Goal: Information Seeking & Learning: Check status

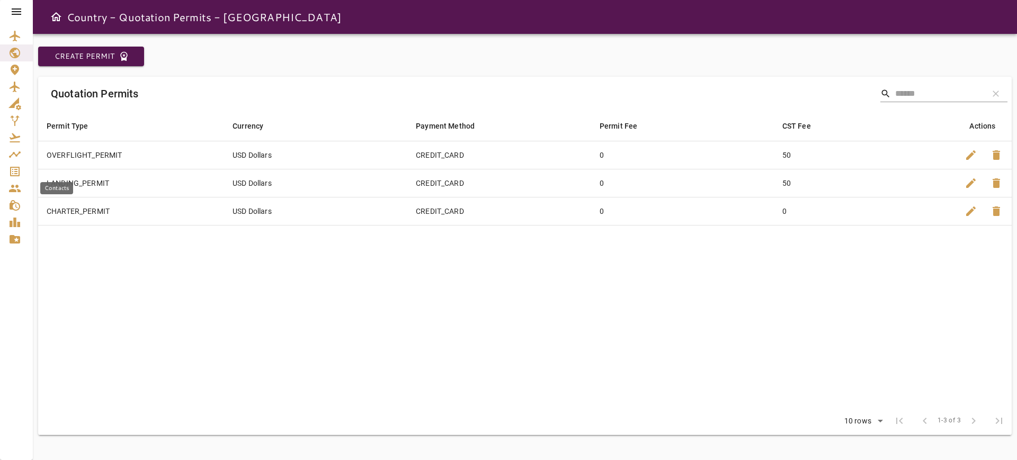
click at [12, 181] on link "Contacts" at bounding box center [16, 188] width 33 height 17
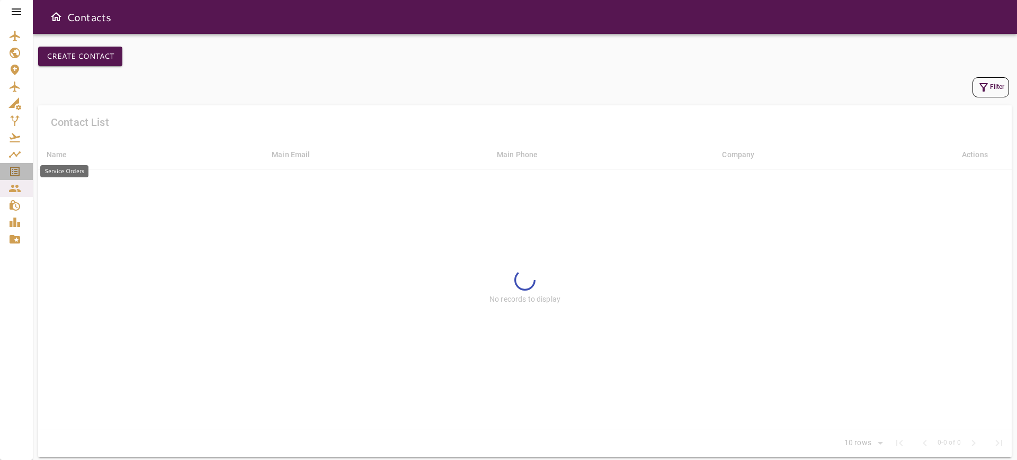
click at [12, 176] on icon "Service Orders" at bounding box center [14, 171] width 13 height 13
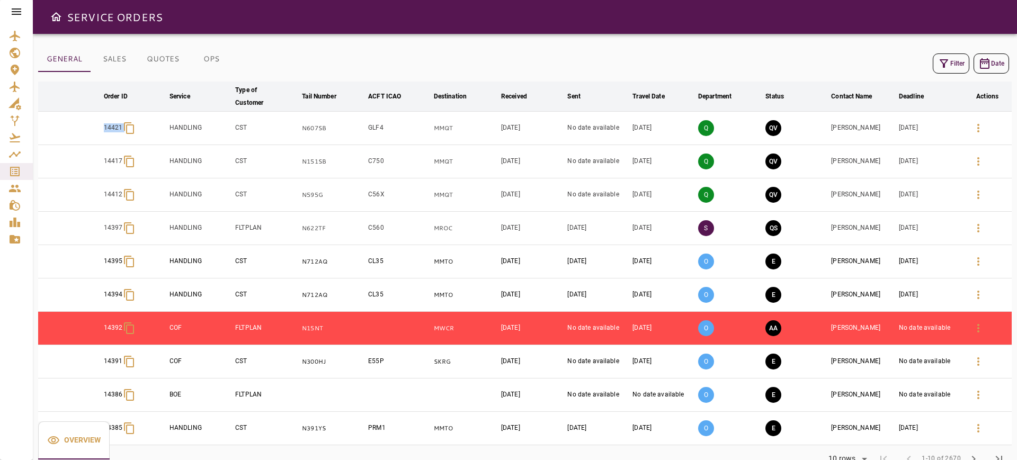
drag, startPoint x: 68, startPoint y: 119, endPoint x: 130, endPoint y: 134, distance: 63.8
click at [130, 134] on tr "14421 HANDLING CST N607SB GLF4 MMQT Aug 13, 2025 No date available Oct 24, 2025…" at bounding box center [525, 128] width 974 height 33
copy div "14421"
drag, startPoint x: 93, startPoint y: 157, endPoint x: 138, endPoint y: 171, distance: 47.0
click at [138, 171] on tr "14417 HANDLING CST N151SB C750 MMQT Aug 13, 2025 No date available Oct 24, 2025…" at bounding box center [525, 161] width 974 height 33
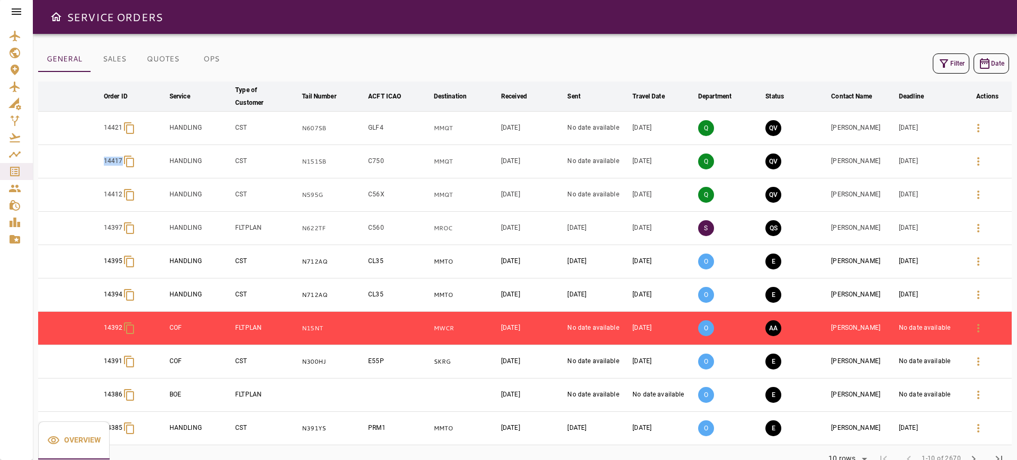
copy p "14417"
drag, startPoint x: 94, startPoint y: 201, endPoint x: 122, endPoint y: 201, distance: 28.6
click at [122, 201] on tr "14412 HANDLING CST N595G C56X MMQT Aug 13, 2025 No date available Oct 24, 2025 …" at bounding box center [525, 195] width 974 height 33
copy p "14412"
click at [312, 134] on td "N607SB" at bounding box center [333, 128] width 66 height 33
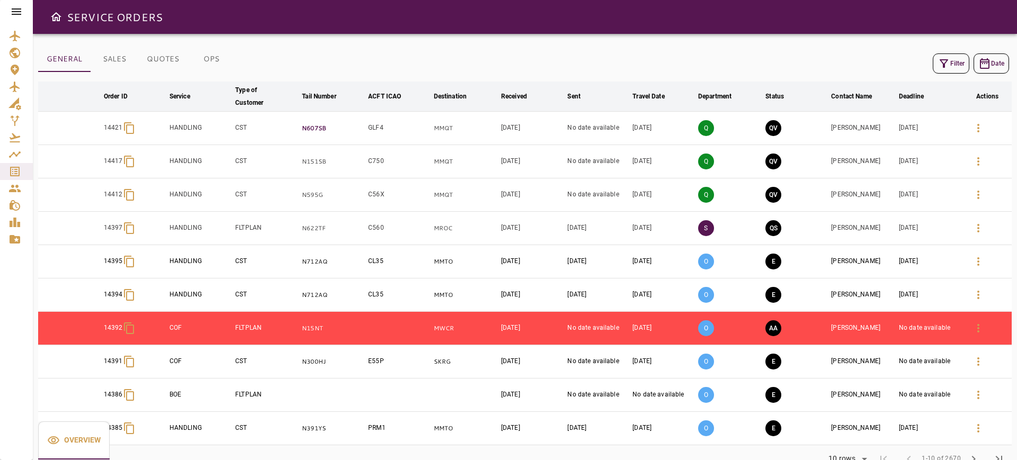
click at [314, 129] on p "N607SB" at bounding box center [333, 128] width 62 height 9
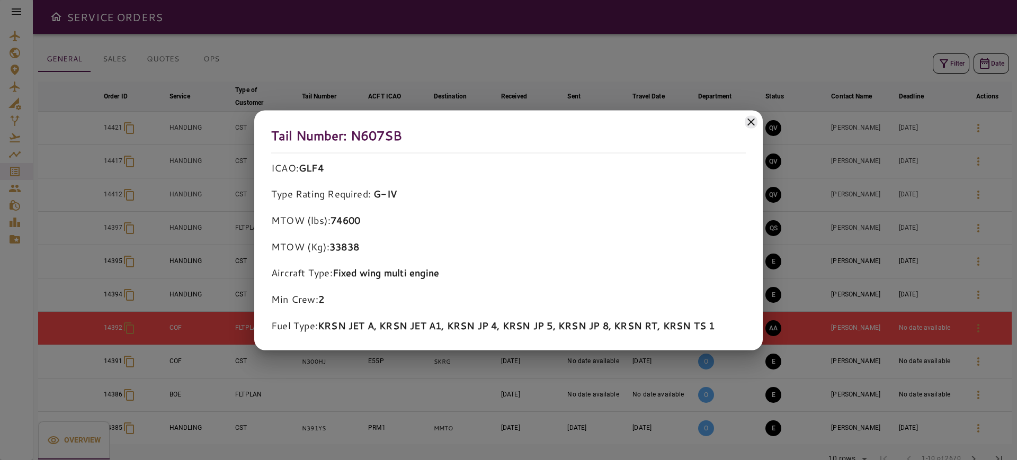
click at [756, 118] on icon at bounding box center [751, 122] width 13 height 13
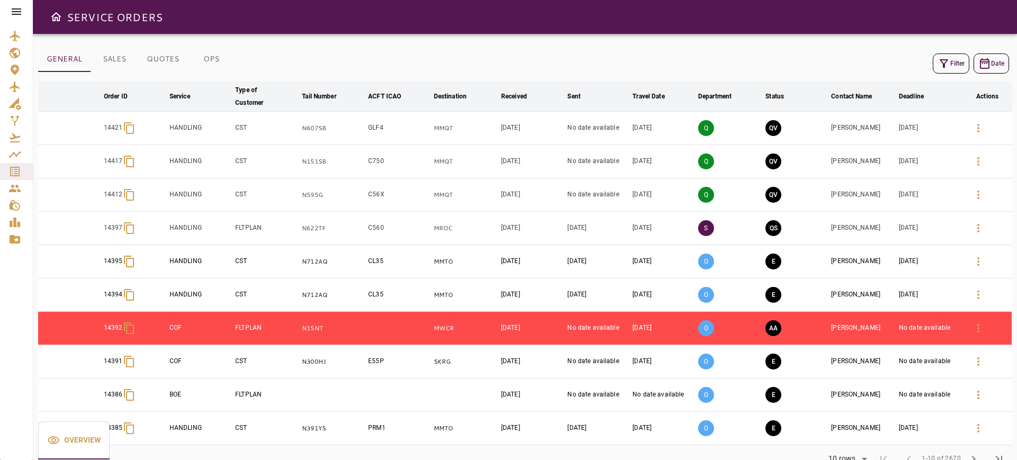
click at [337, 154] on td "N151SB" at bounding box center [333, 161] width 66 height 33
click at [331, 155] on td "N151SB" at bounding box center [333, 161] width 66 height 33
click at [325, 157] on p "N151SB" at bounding box center [333, 161] width 62 height 9
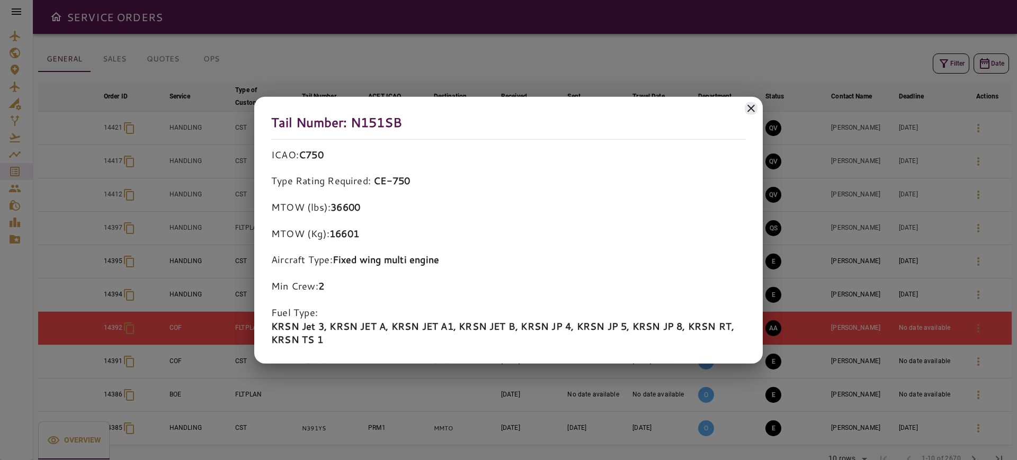
click at [750, 107] on icon at bounding box center [751, 108] width 13 height 13
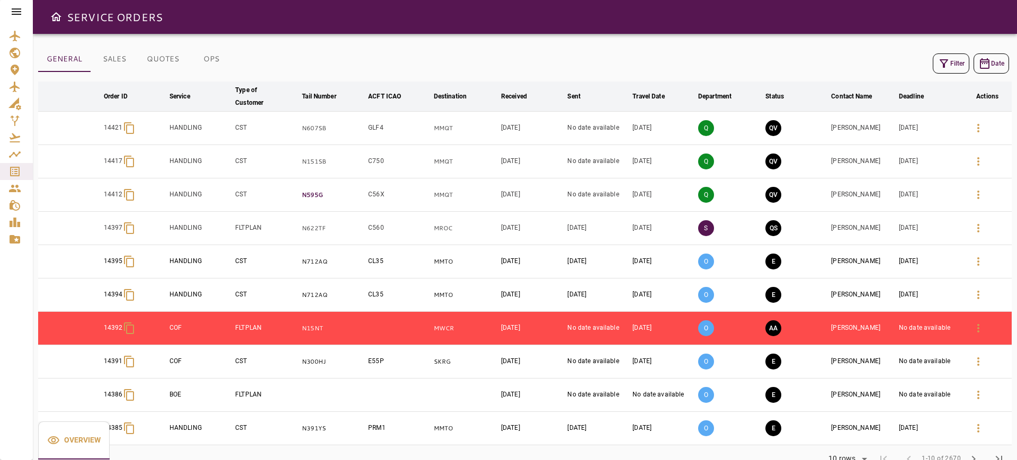
click at [314, 196] on p "N595G" at bounding box center [333, 195] width 62 height 9
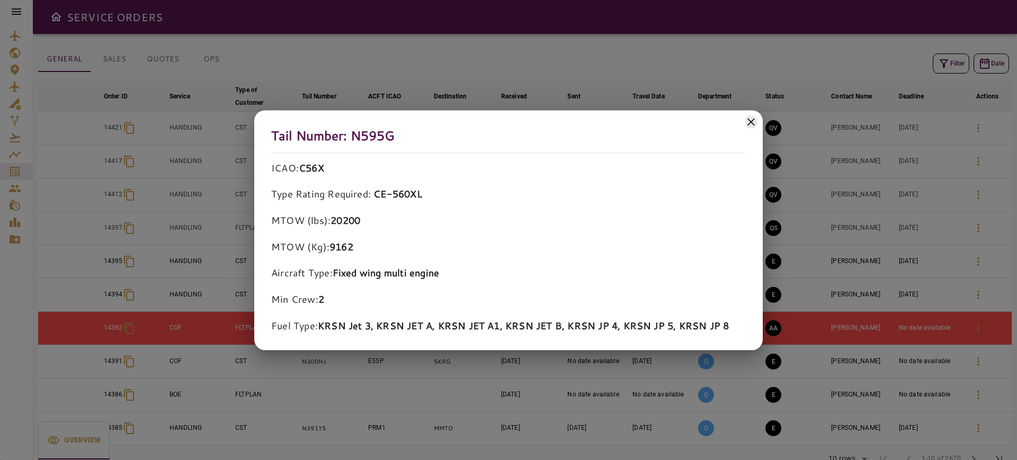
click at [751, 117] on icon at bounding box center [751, 122] width 13 height 13
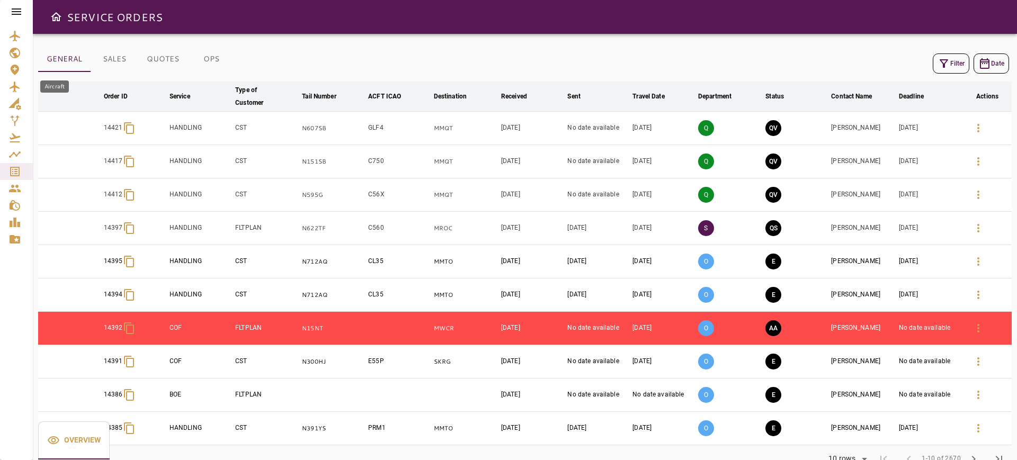
click at [6, 84] on link "Aircraft" at bounding box center [16, 86] width 33 height 17
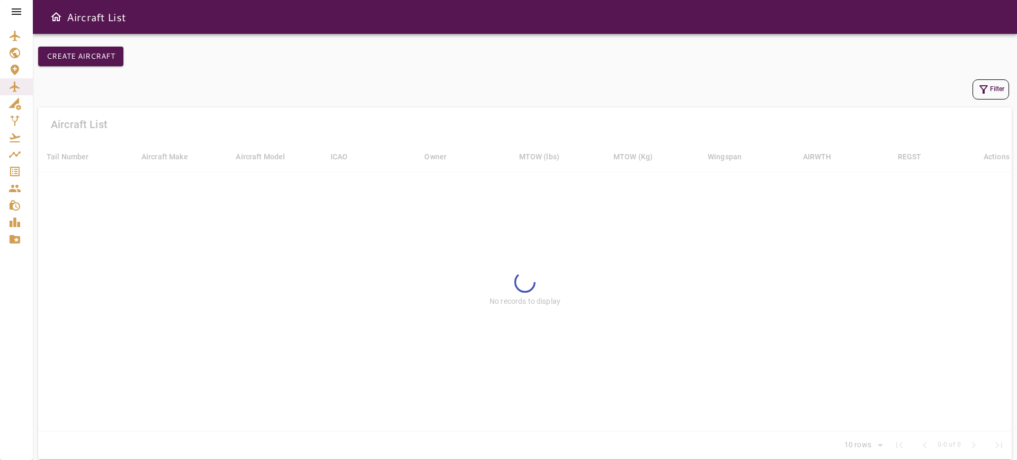
click at [983, 89] on icon "button" at bounding box center [984, 89] width 8 height 8
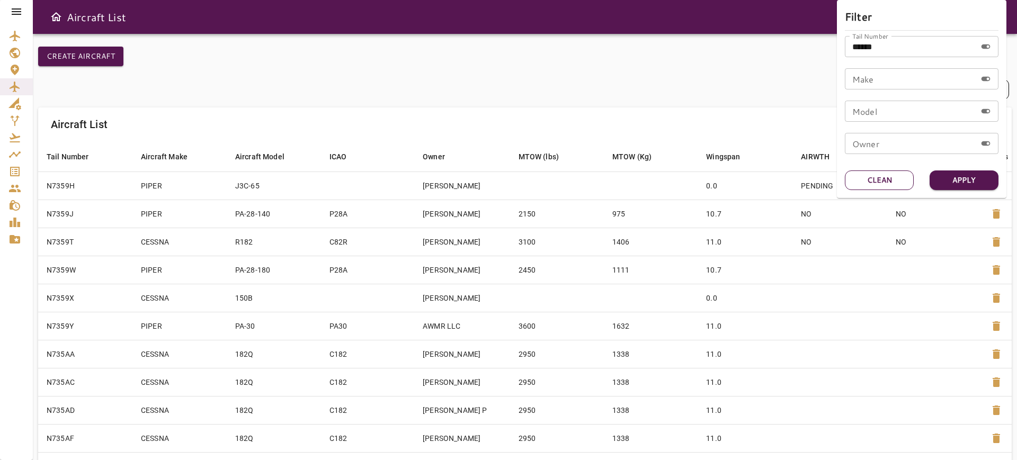
click at [887, 180] on button "Clean" at bounding box center [879, 181] width 69 height 20
click at [884, 46] on input "Tail Number" at bounding box center [910, 46] width 131 height 21
click at [866, 40] on label "Tail Number" at bounding box center [871, 35] width 36 height 9
click at [866, 43] on input "Tail Number" at bounding box center [910, 46] width 131 height 21
paste input "******"
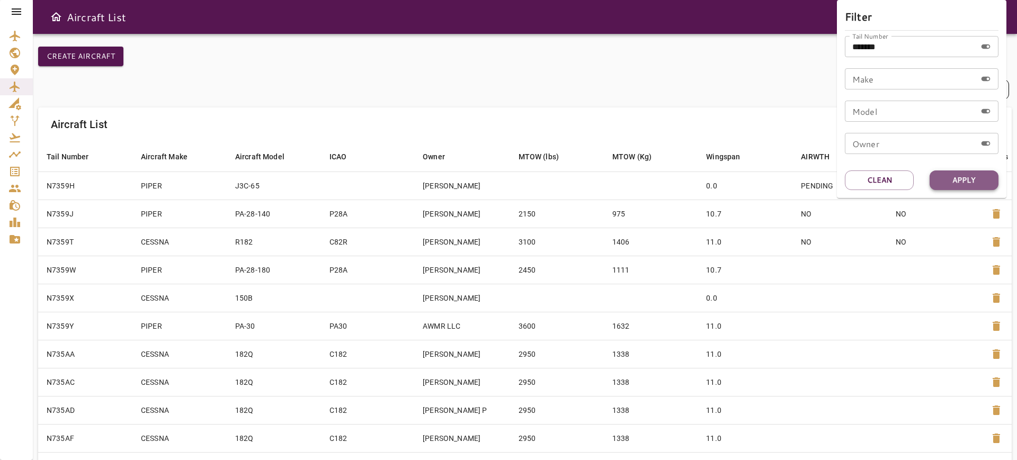
click at [956, 176] on button "Apply" at bounding box center [964, 181] width 69 height 20
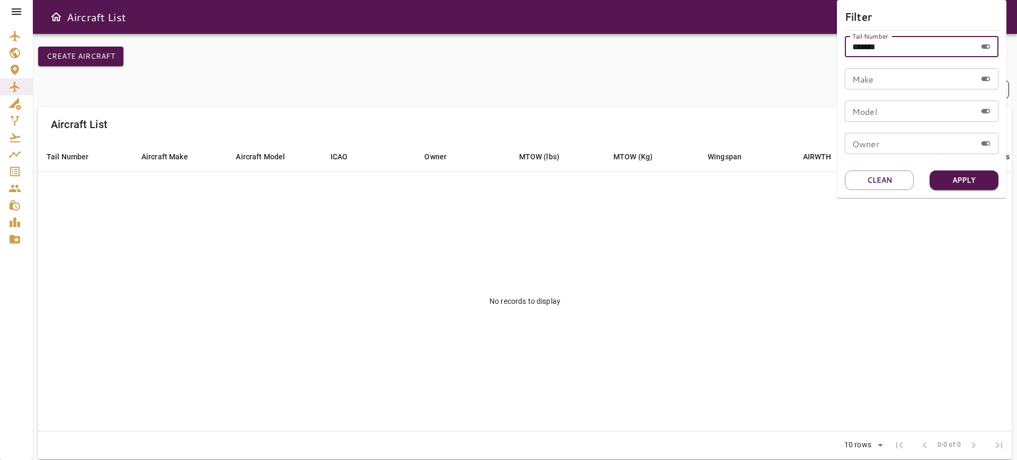
drag, startPoint x: 861, startPoint y: 50, endPoint x: 867, endPoint y: 48, distance: 6.2
click at [867, 48] on input "******" at bounding box center [910, 46] width 131 height 21
click at [956, 179] on button "Apply" at bounding box center [964, 181] width 69 height 20
click at [857, 42] on input "*****" at bounding box center [910, 46] width 131 height 21
type input "*****"
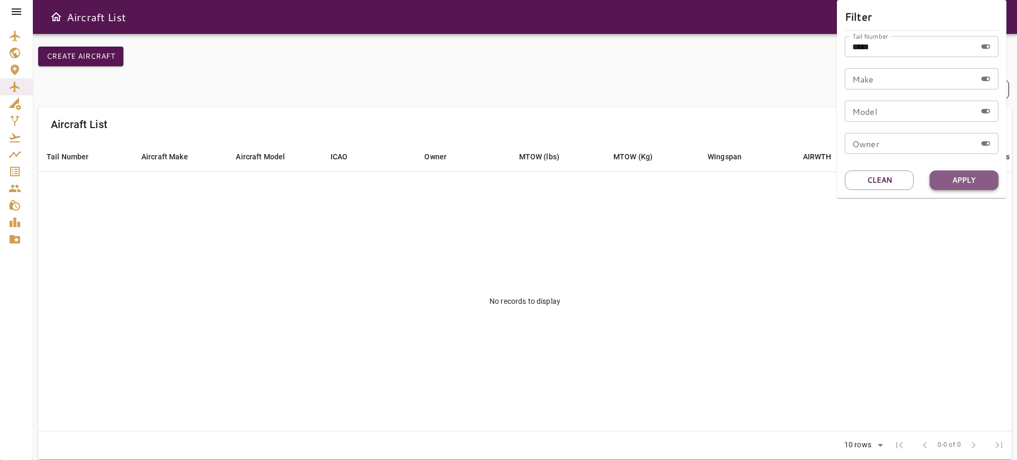
click at [970, 178] on button "Apply" at bounding box center [964, 181] width 69 height 20
click at [563, 249] on div at bounding box center [508, 230] width 1017 height 460
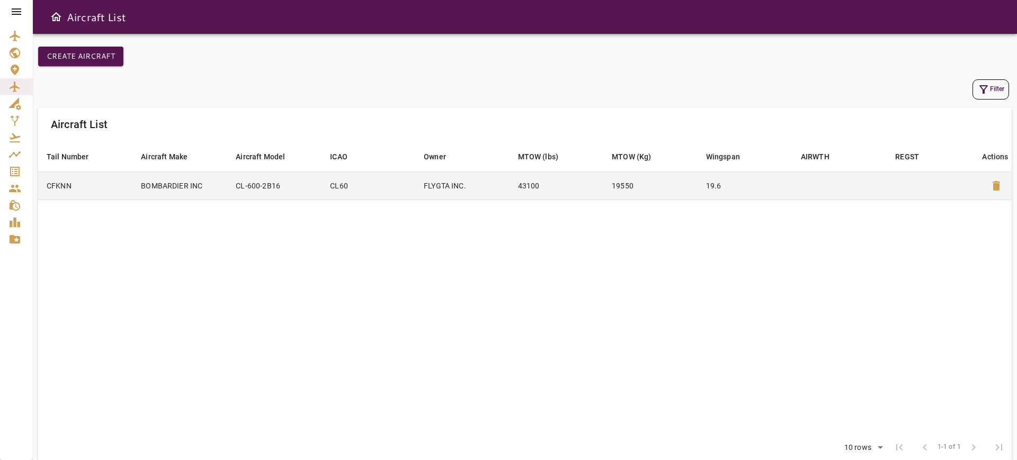
click at [333, 180] on td "CL60" at bounding box center [369, 186] width 94 height 28
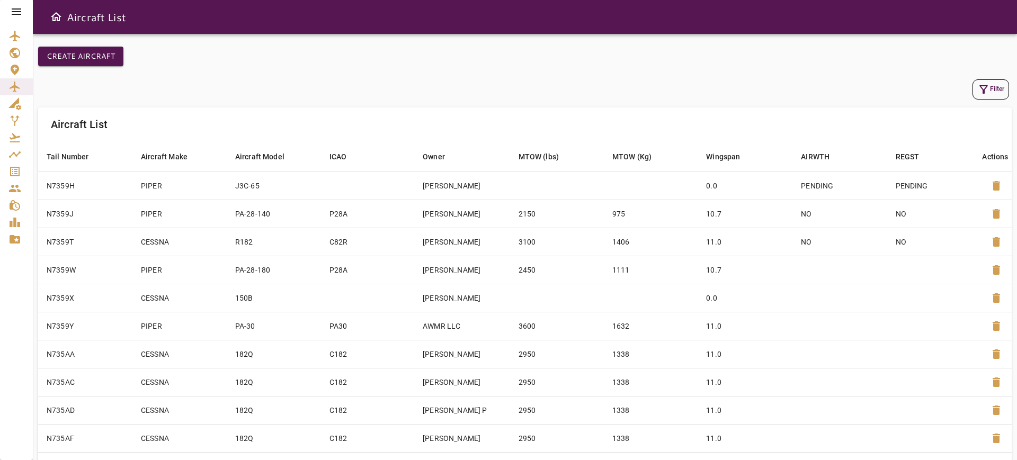
click at [982, 108] on div "Aircraft List" at bounding box center [525, 125] width 974 height 34
click at [987, 88] on icon "button" at bounding box center [984, 89] width 13 height 13
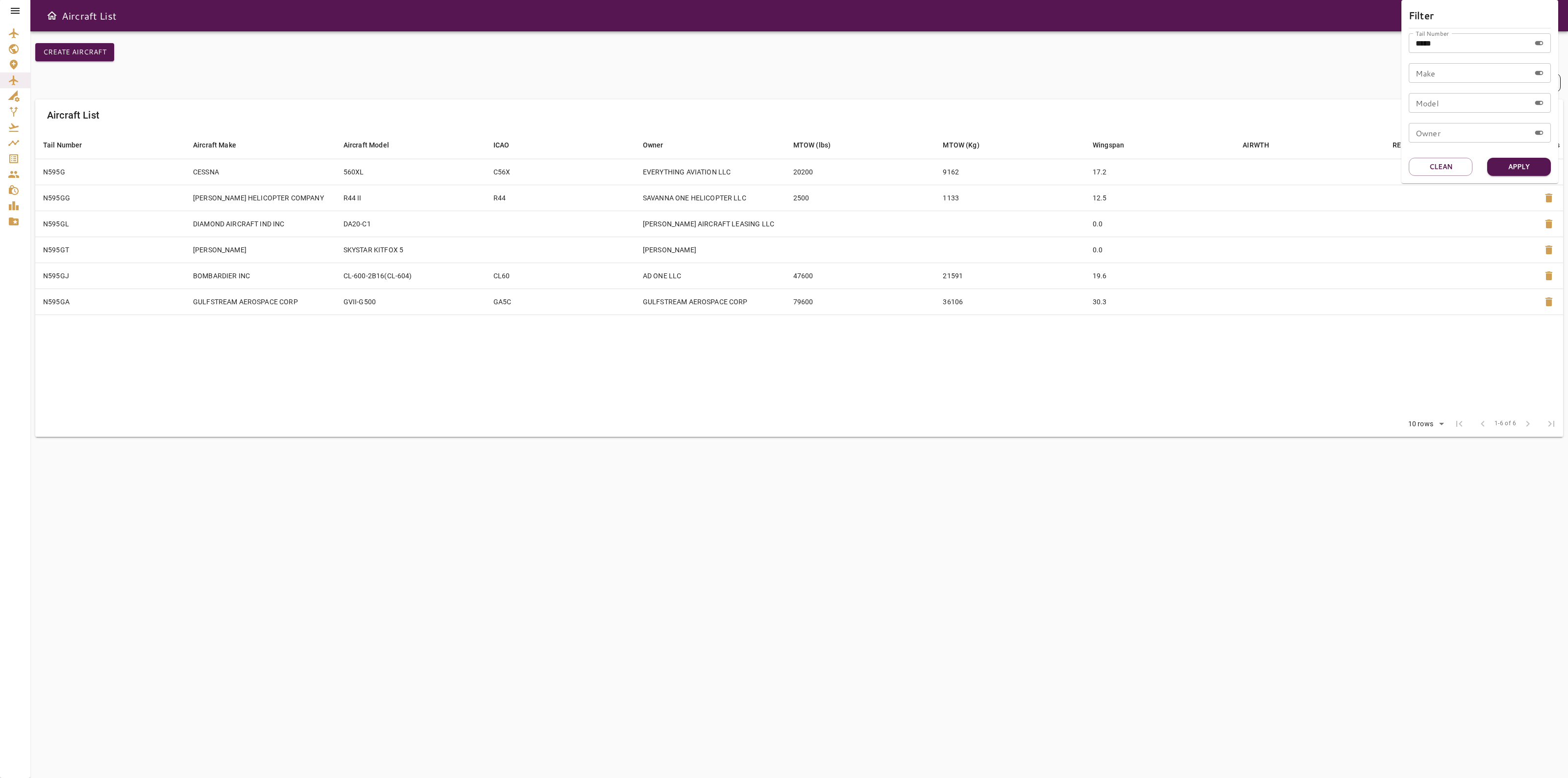
click at [13, 162] on div at bounding box center [784, 389] width 1568 height 778
click at [15, 159] on icon "Service Orders" at bounding box center [13, 158] width 12 height 12
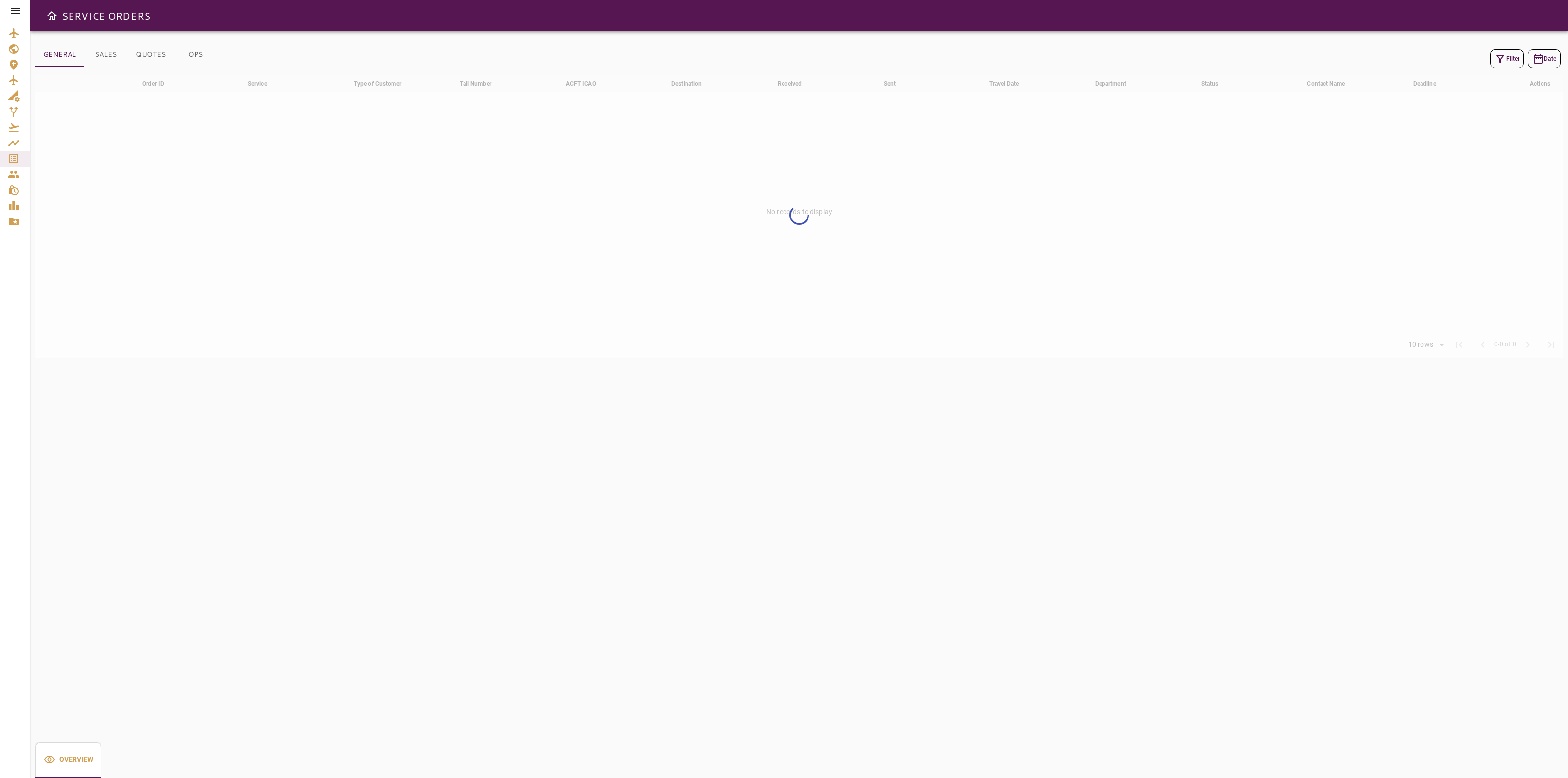
click at [1502, 65] on button "Filter" at bounding box center [1506, 59] width 34 height 18
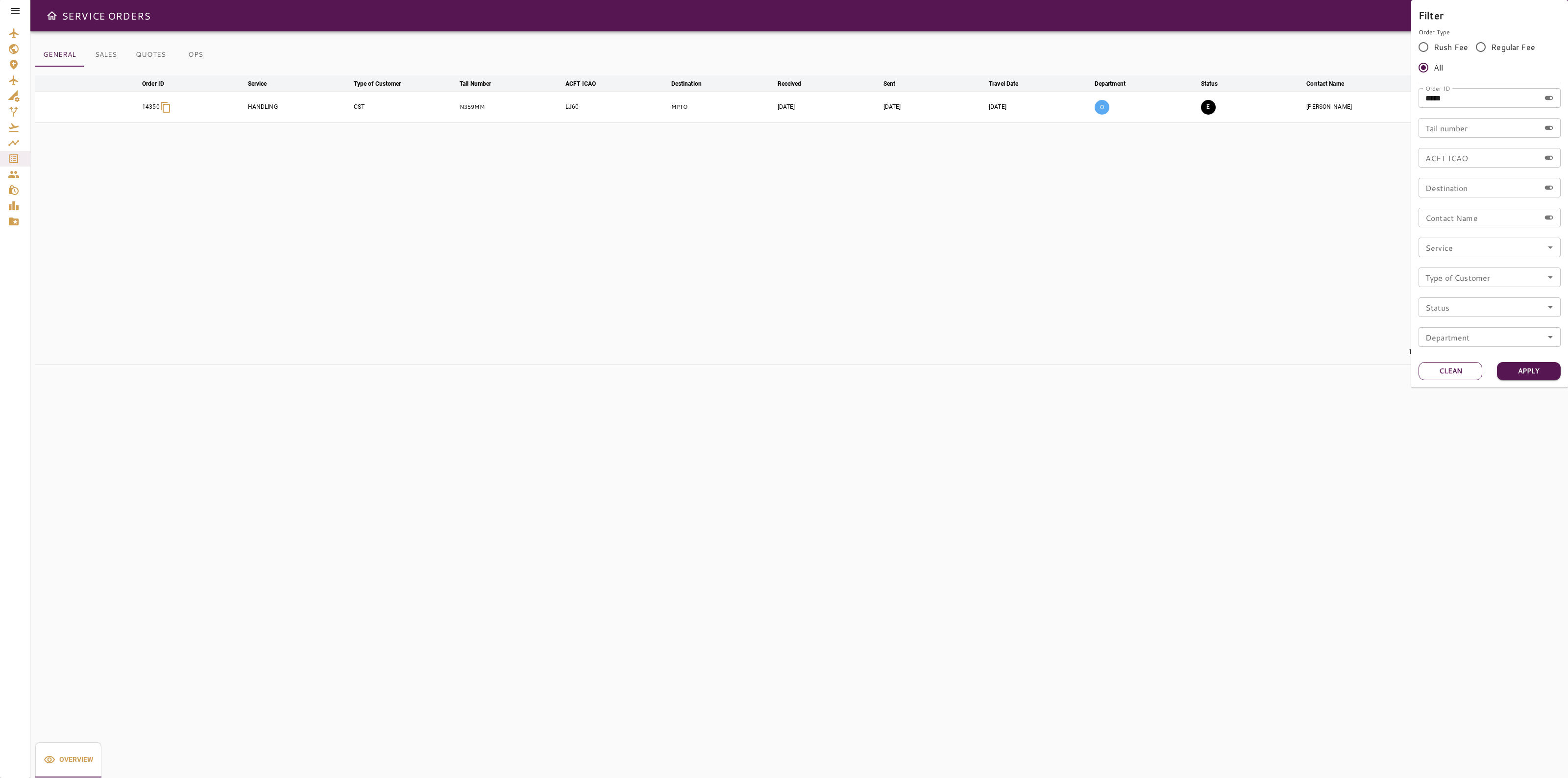
click at [1458, 376] on button "Clean" at bounding box center [1450, 371] width 64 height 18
click at [1481, 126] on input "Tail number" at bounding box center [1478, 128] width 121 height 19
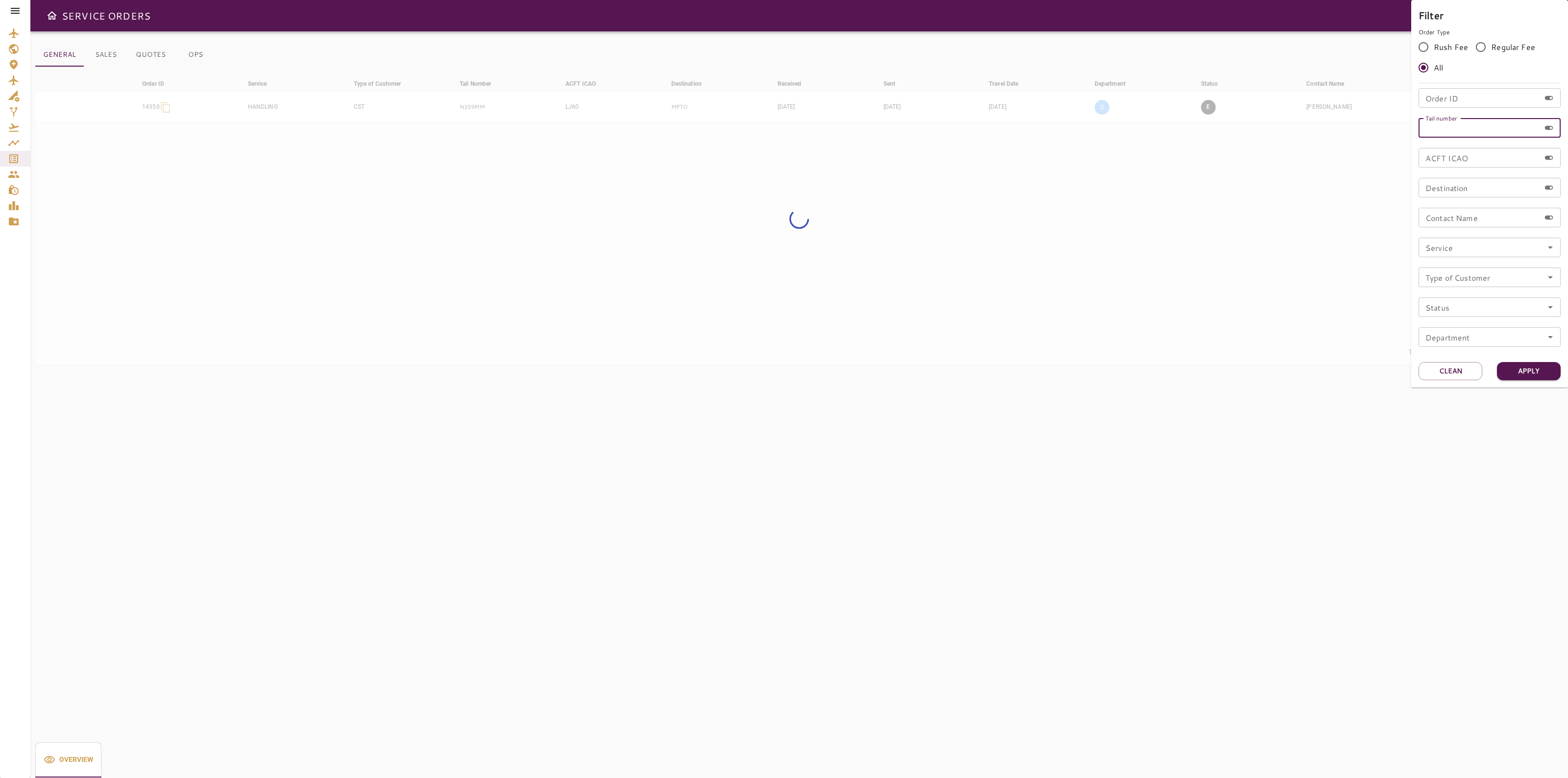
paste input "******"
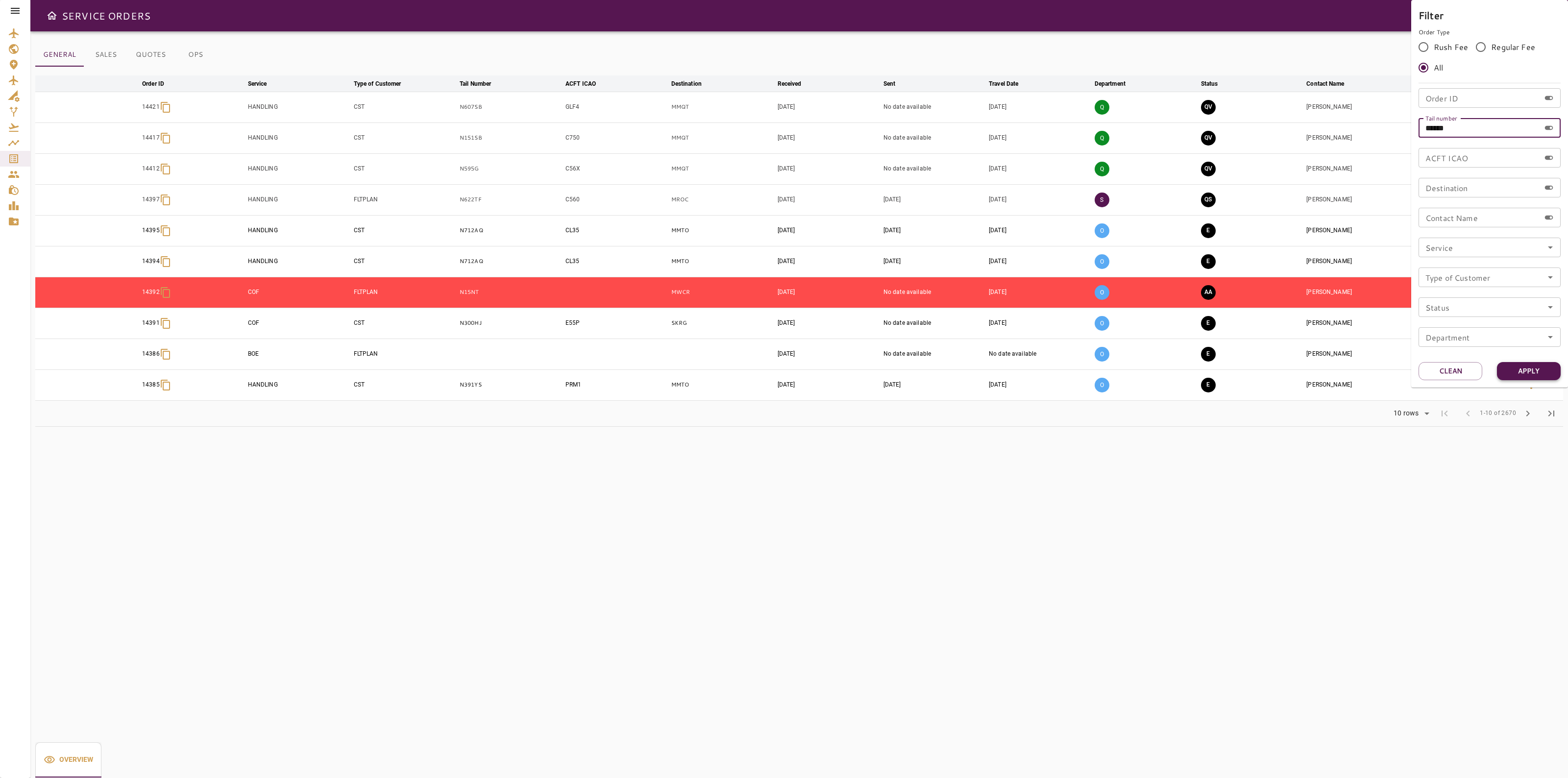
type input "******"
click at [1528, 373] on button "Apply" at bounding box center [1528, 371] width 64 height 18
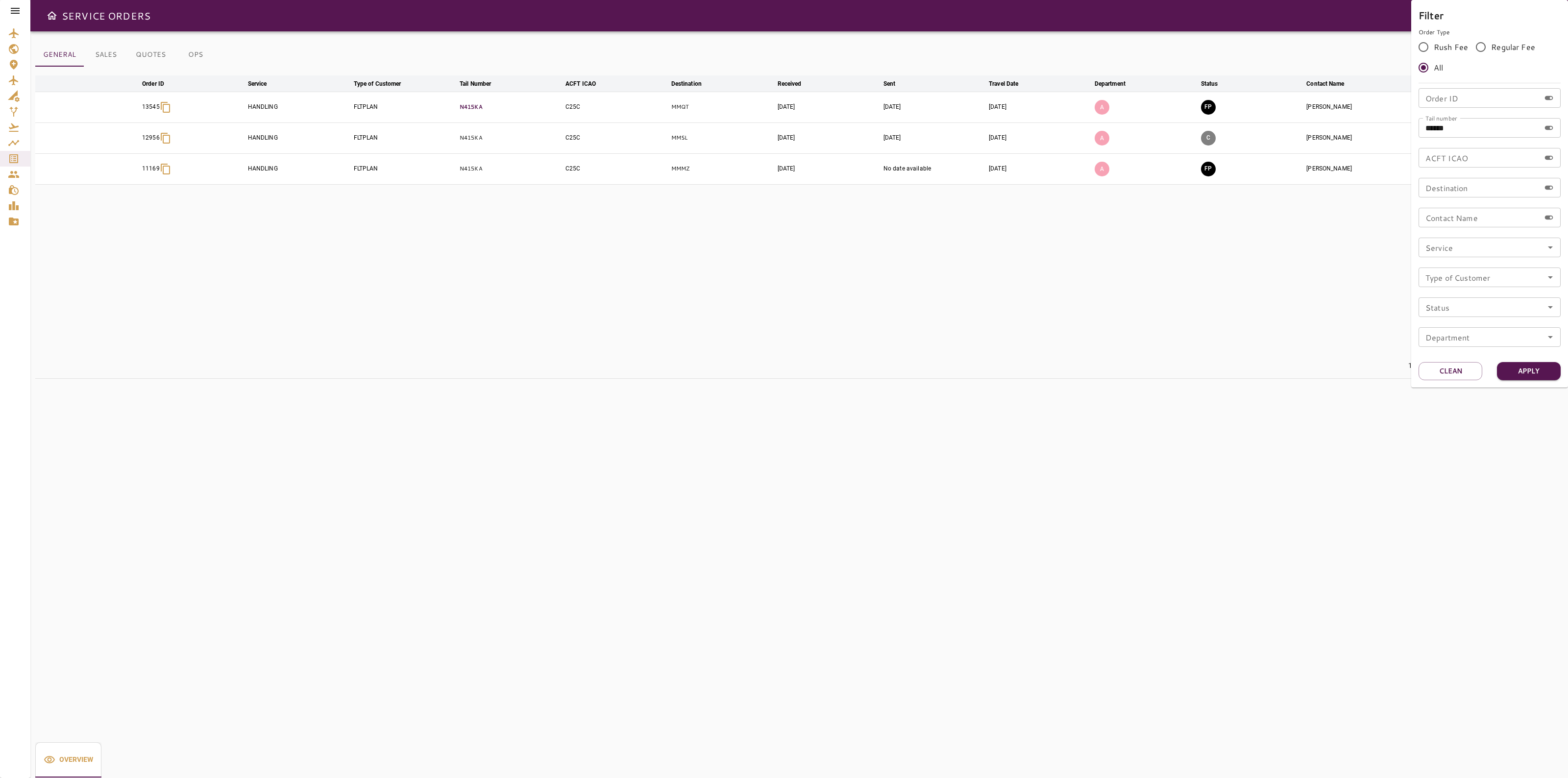
click at [492, 109] on div at bounding box center [784, 389] width 1568 height 778
click at [580, 105] on td "C25C" at bounding box center [616, 106] width 105 height 30
click at [571, 105] on td "C25C" at bounding box center [616, 106] width 105 height 30
click at [459, 103] on p "N415KA" at bounding box center [510, 106] width 102 height 8
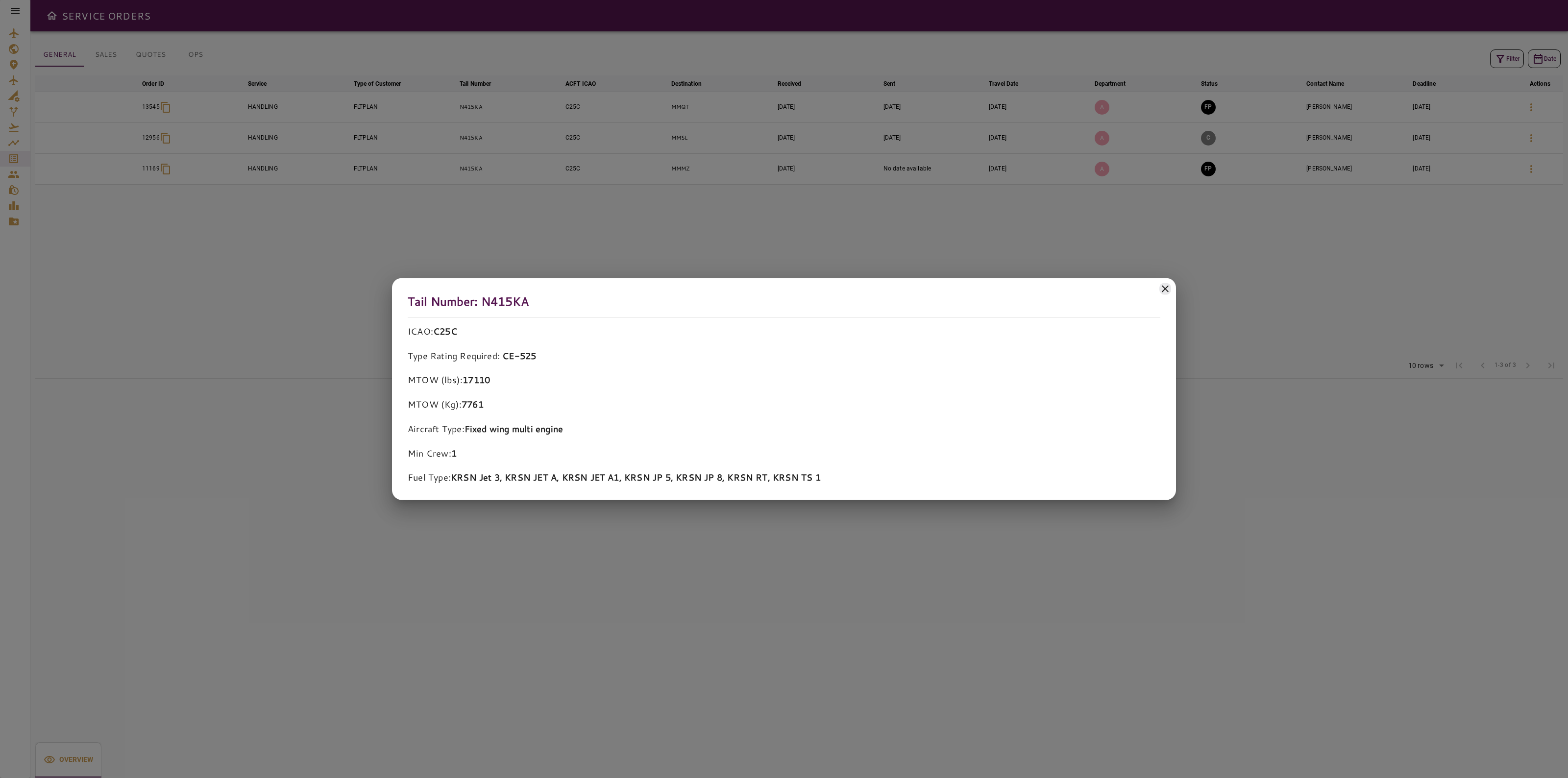
click at [1159, 286] on icon at bounding box center [1165, 288] width 12 height 12
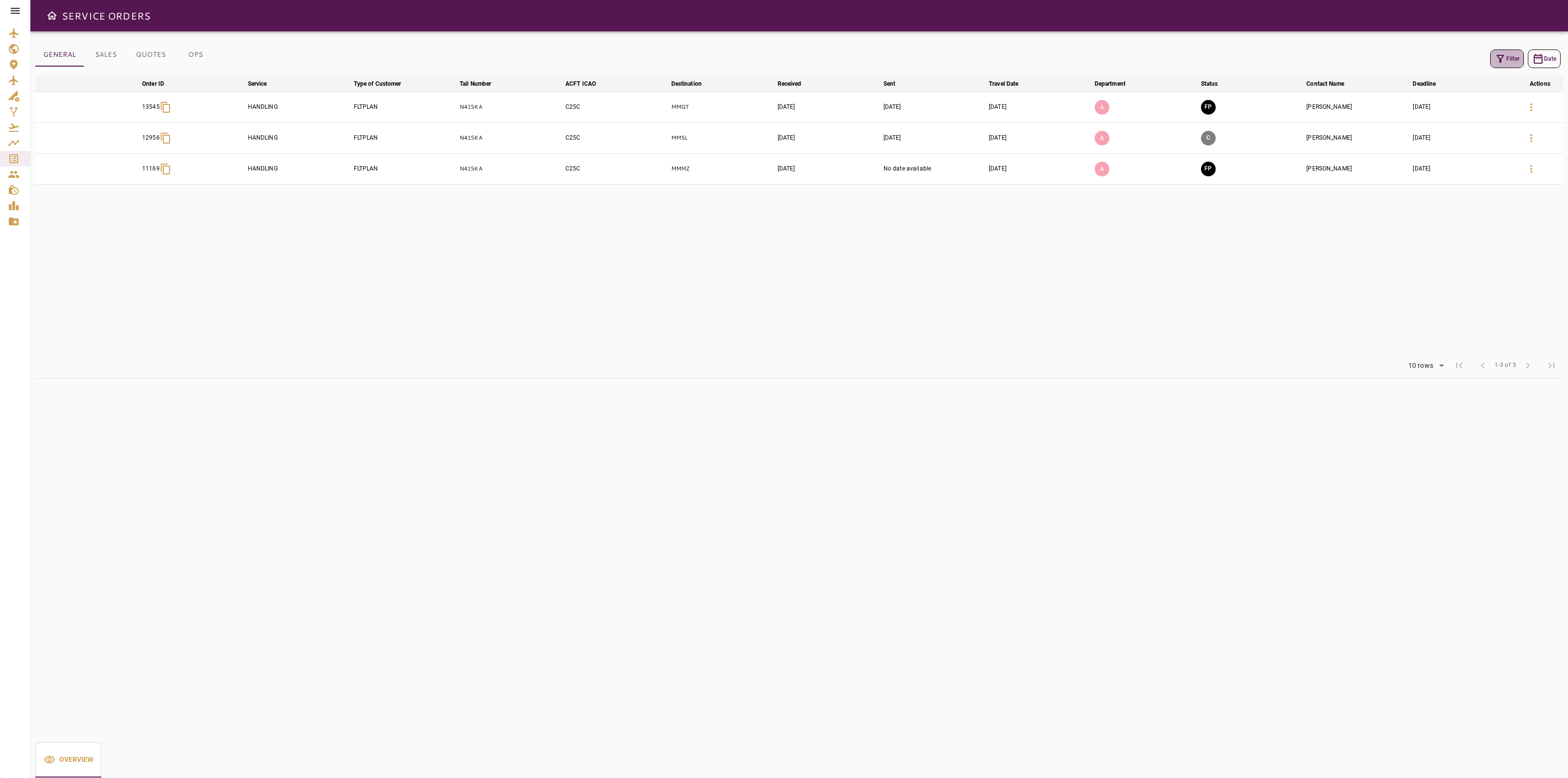
click at [1512, 52] on button "Filter" at bounding box center [1506, 59] width 34 height 18
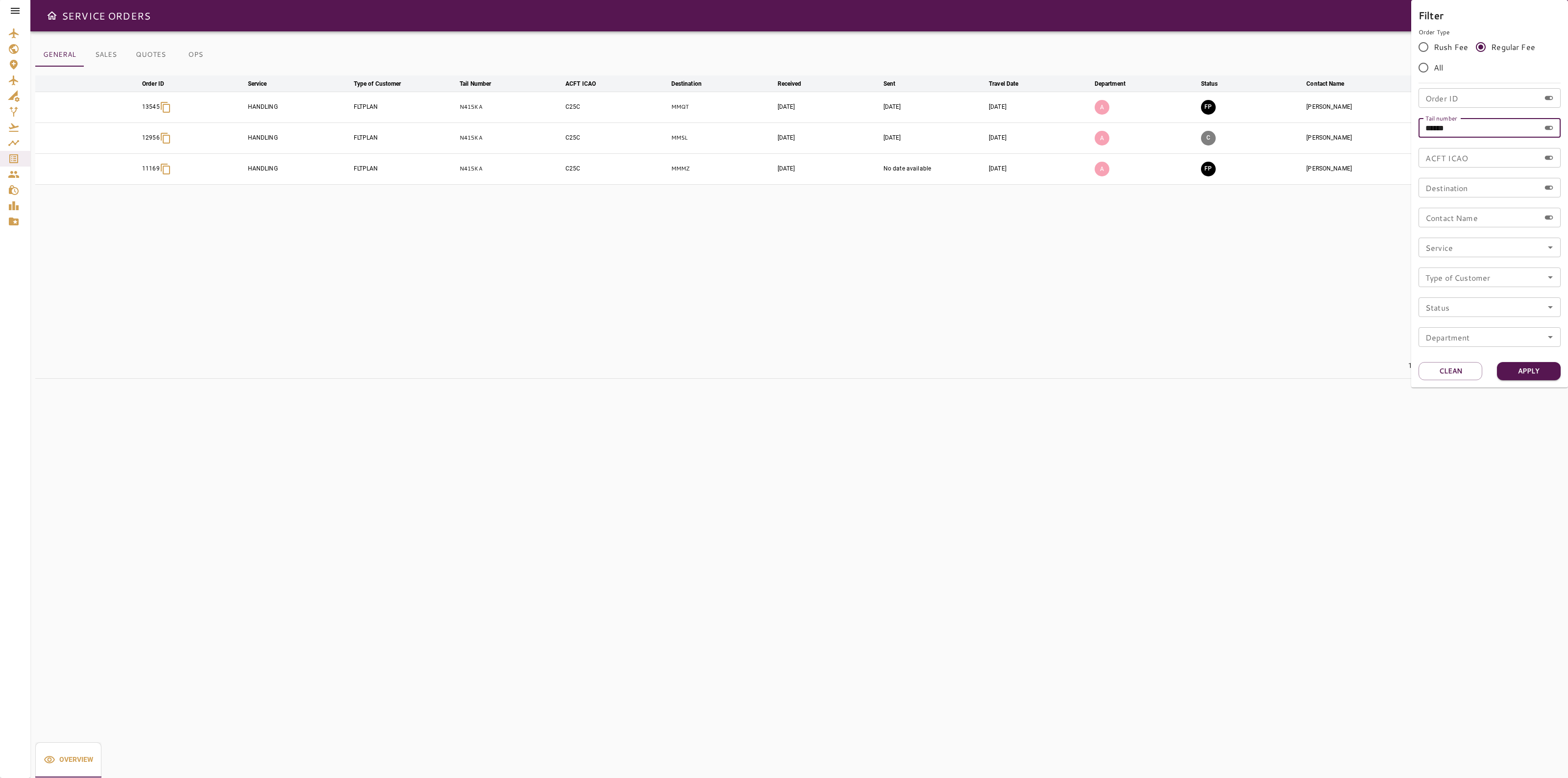
drag, startPoint x: 1506, startPoint y: 121, endPoint x: 1390, endPoint y: 138, distance: 117.2
click at [1384, 129] on div "Filter Order Type Rush Fee Regular Fee All Order ID Order ID Tail number ******…" at bounding box center [784, 389] width 1568 height 778
paste input "text"
type input "*****"
click at [1523, 368] on button "Apply" at bounding box center [1528, 371] width 64 height 18
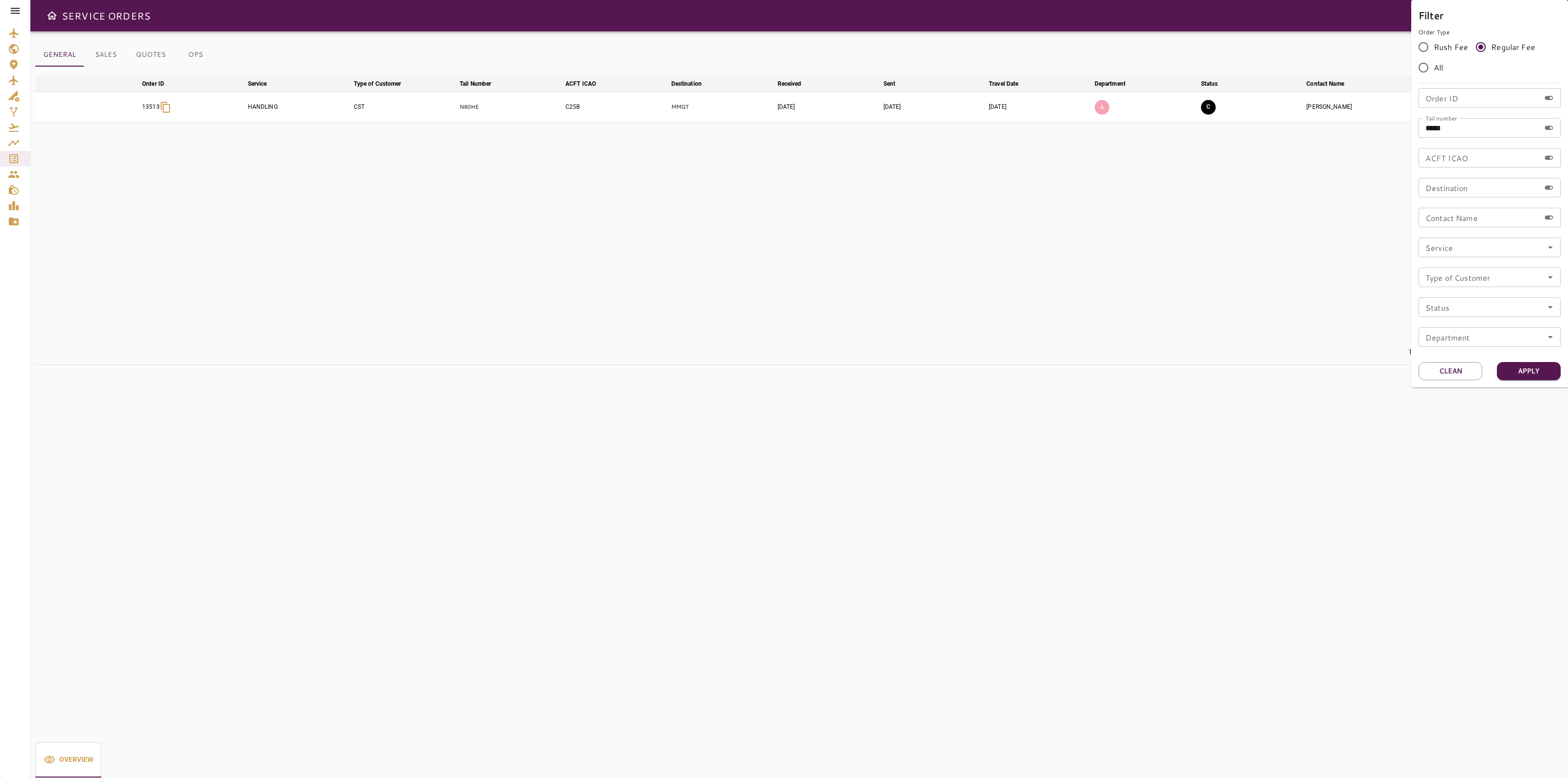
click at [469, 110] on div at bounding box center [784, 389] width 1568 height 778
click at [473, 105] on p "N80HE" at bounding box center [510, 106] width 102 height 8
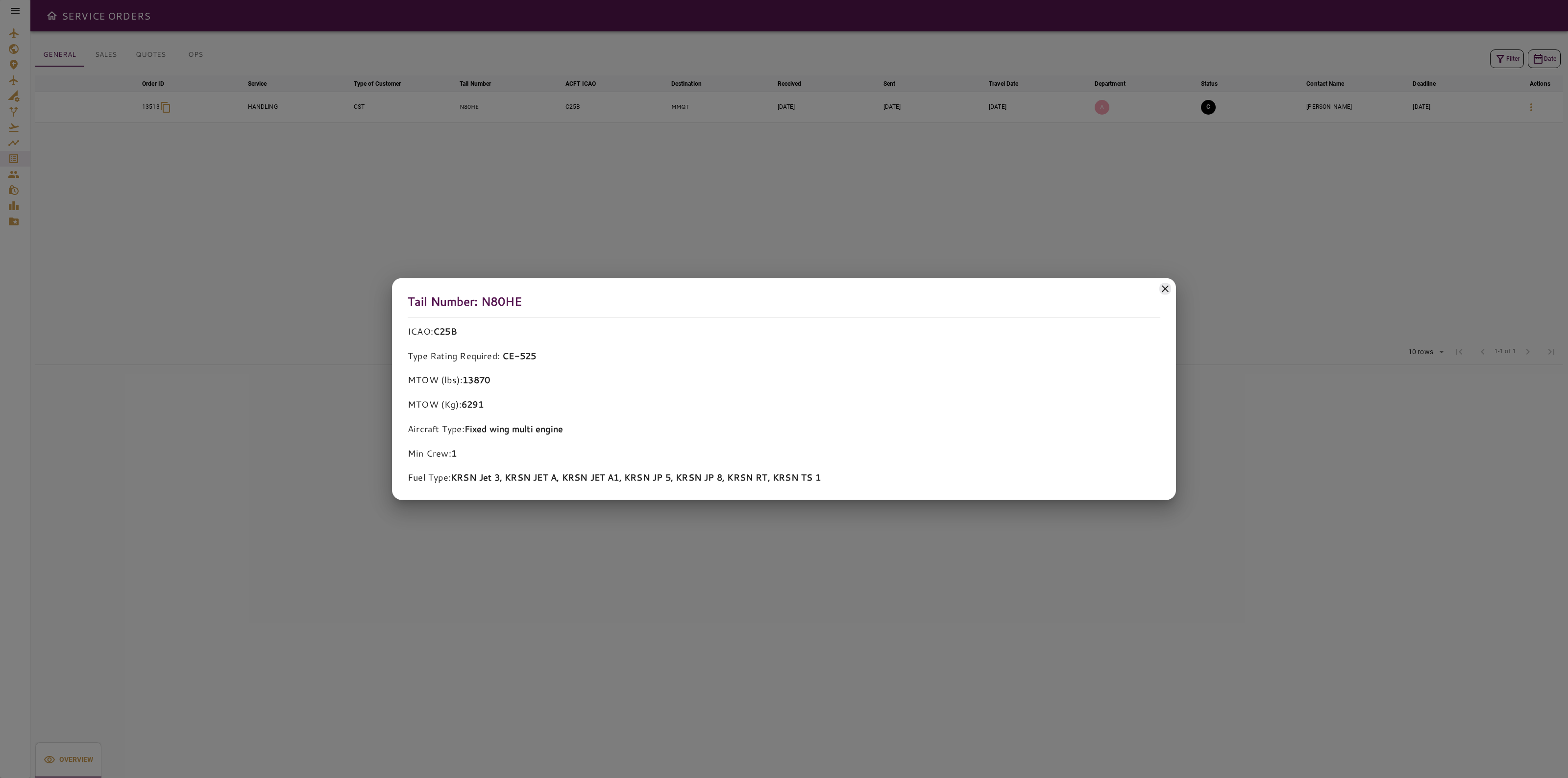
click at [1169, 286] on icon at bounding box center [1165, 288] width 12 height 12
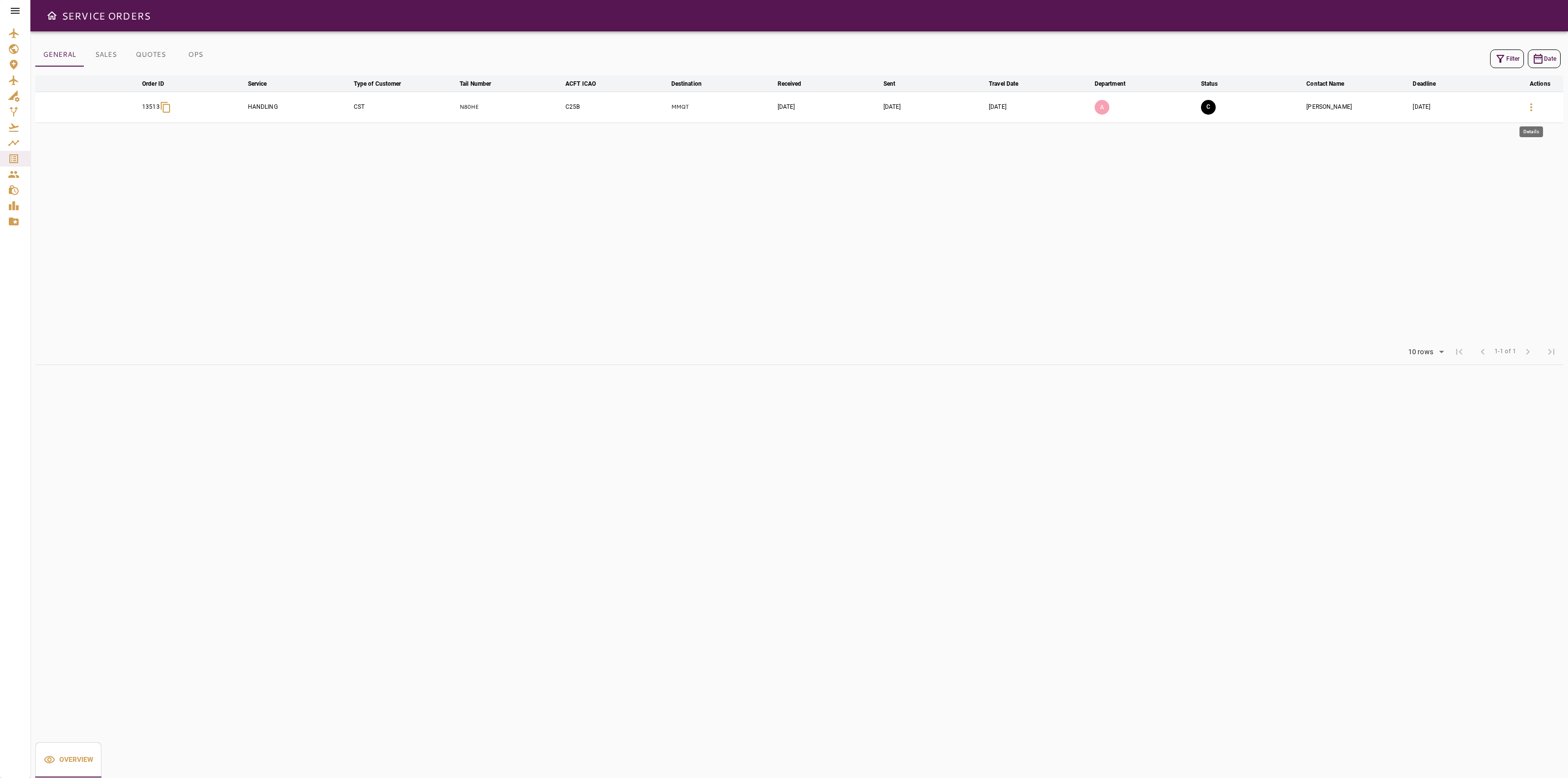
click at [1525, 107] on button "button" at bounding box center [1530, 106] width 23 height 23
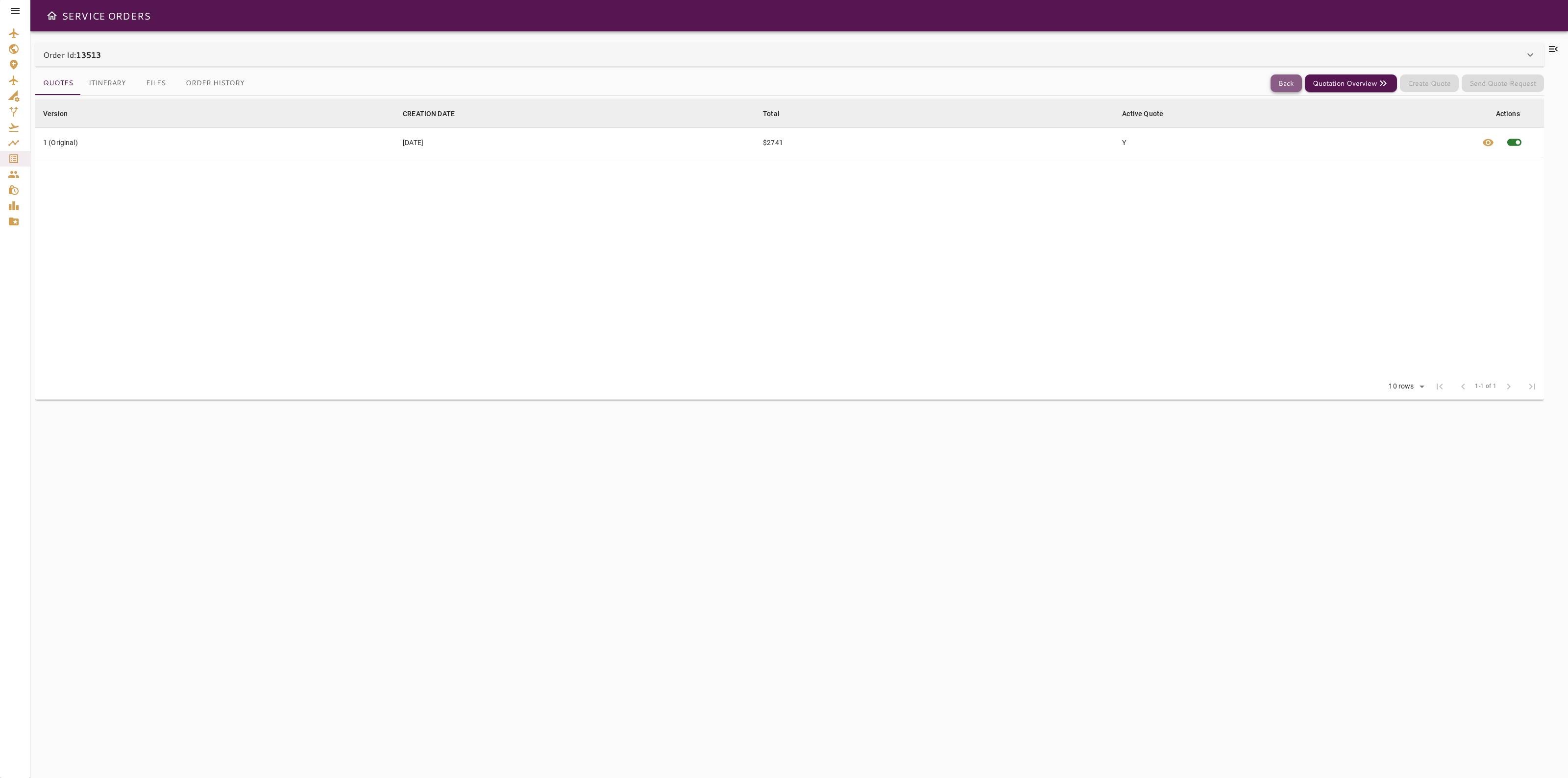
click at [1275, 86] on button "Back" at bounding box center [1286, 84] width 31 height 18
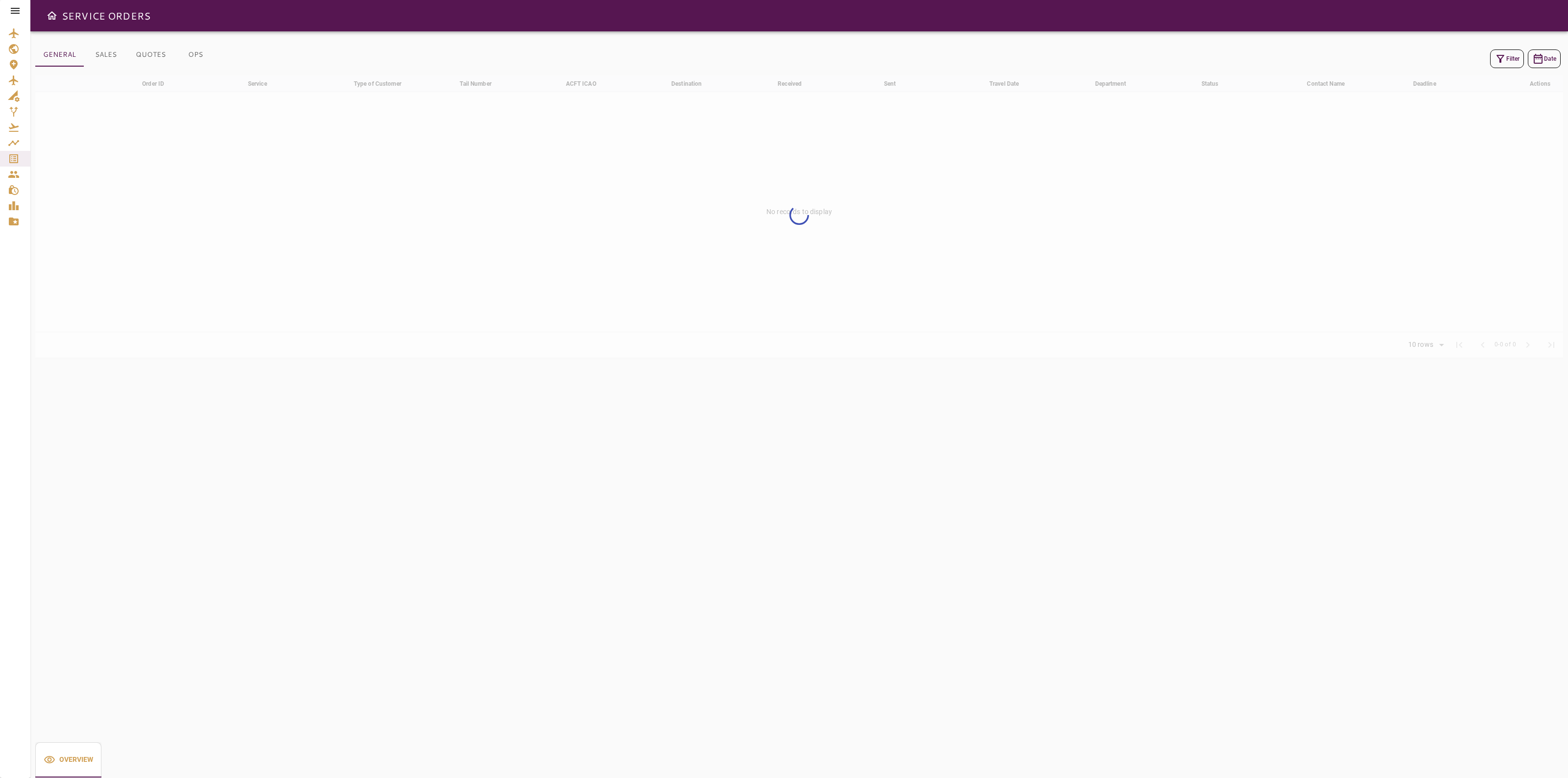
click at [1510, 56] on button "Filter" at bounding box center [1506, 59] width 34 height 18
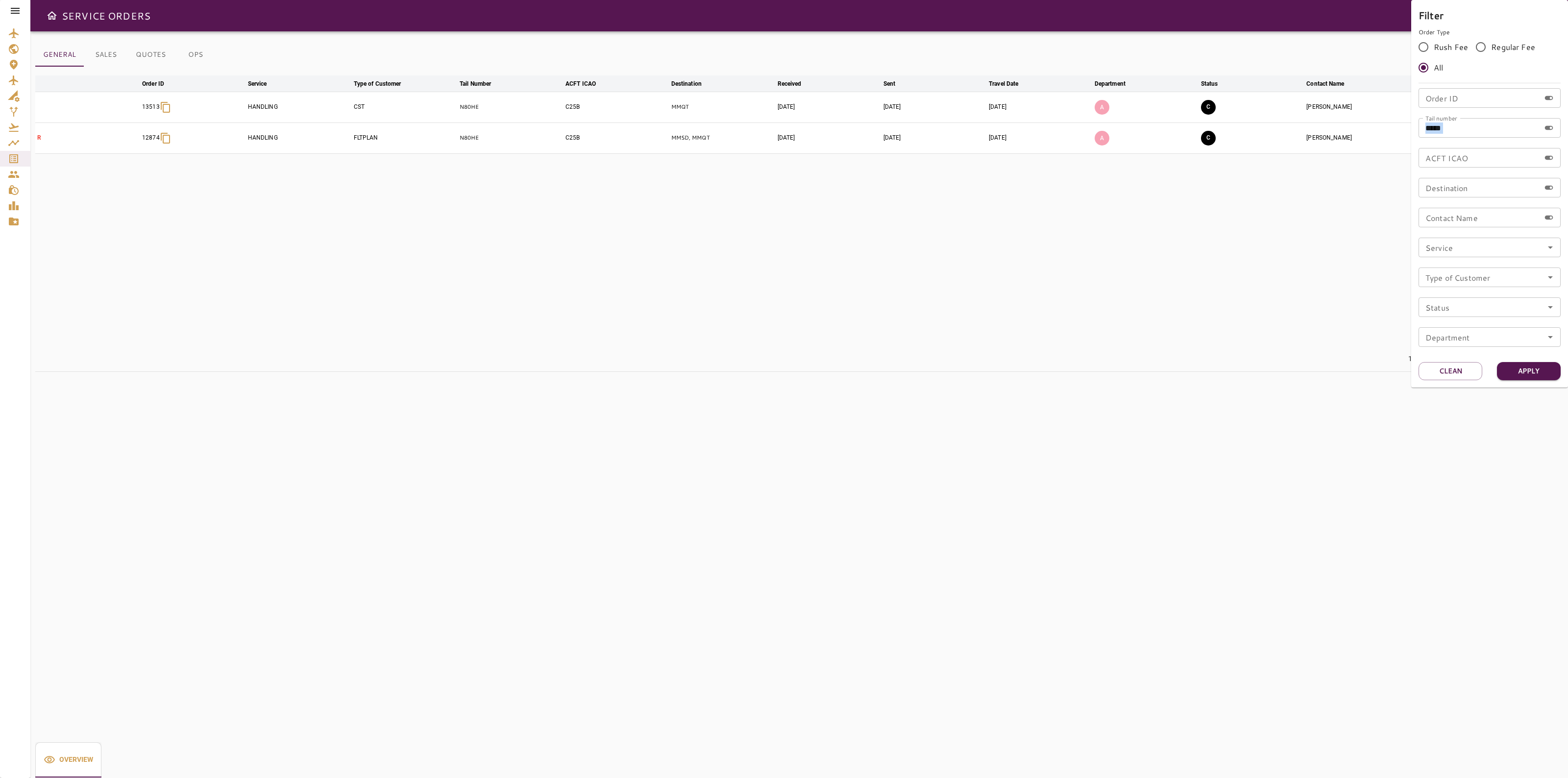
drag, startPoint x: 1480, startPoint y: 139, endPoint x: 1446, endPoint y: 137, distance: 34.1
click at [1446, 137] on div "Order ID Order ID Tail number ***** Tail number ACFT ICAO ACFT ICAO Destination…" at bounding box center [1489, 221] width 142 height 266
click at [1463, 129] on input "*****" at bounding box center [1478, 128] width 121 height 19
paste input "text"
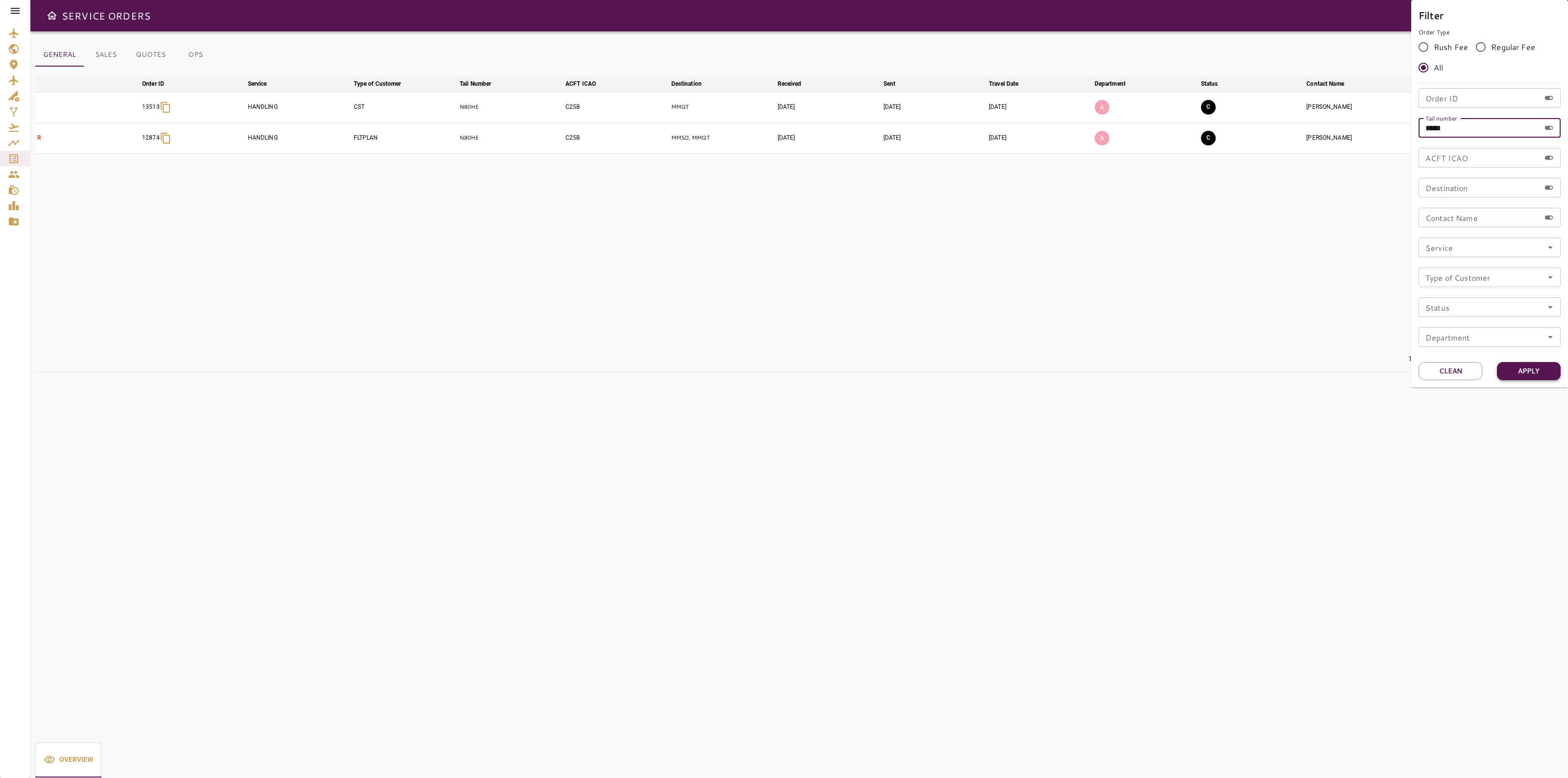
type input "*****"
click at [1529, 365] on button "Apply" at bounding box center [1528, 371] width 64 height 18
click at [564, 106] on div at bounding box center [784, 389] width 1568 height 778
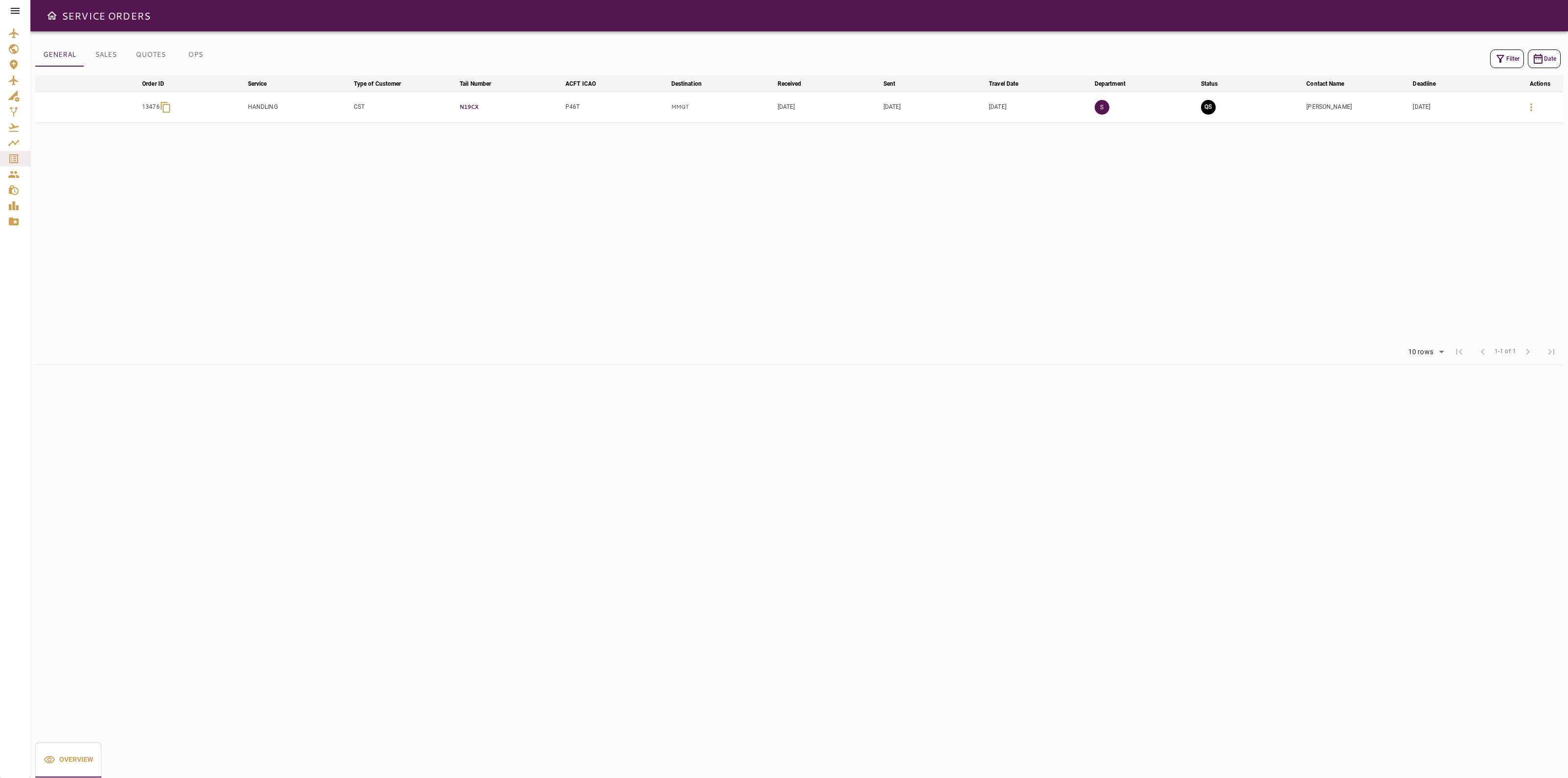
click at [462, 104] on p "N19CX" at bounding box center [510, 106] width 102 height 8
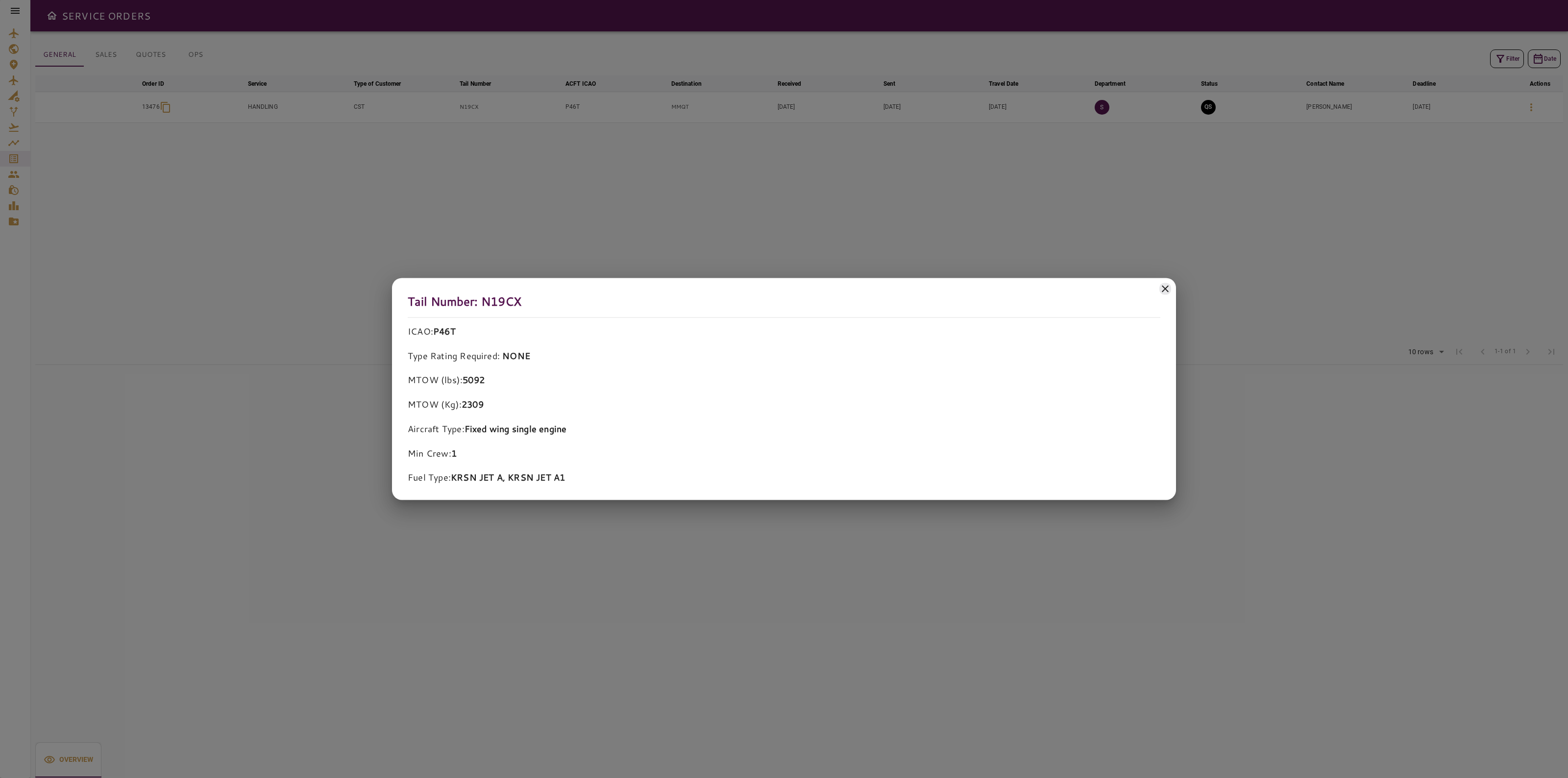
click at [1162, 286] on icon at bounding box center [1165, 288] width 12 height 12
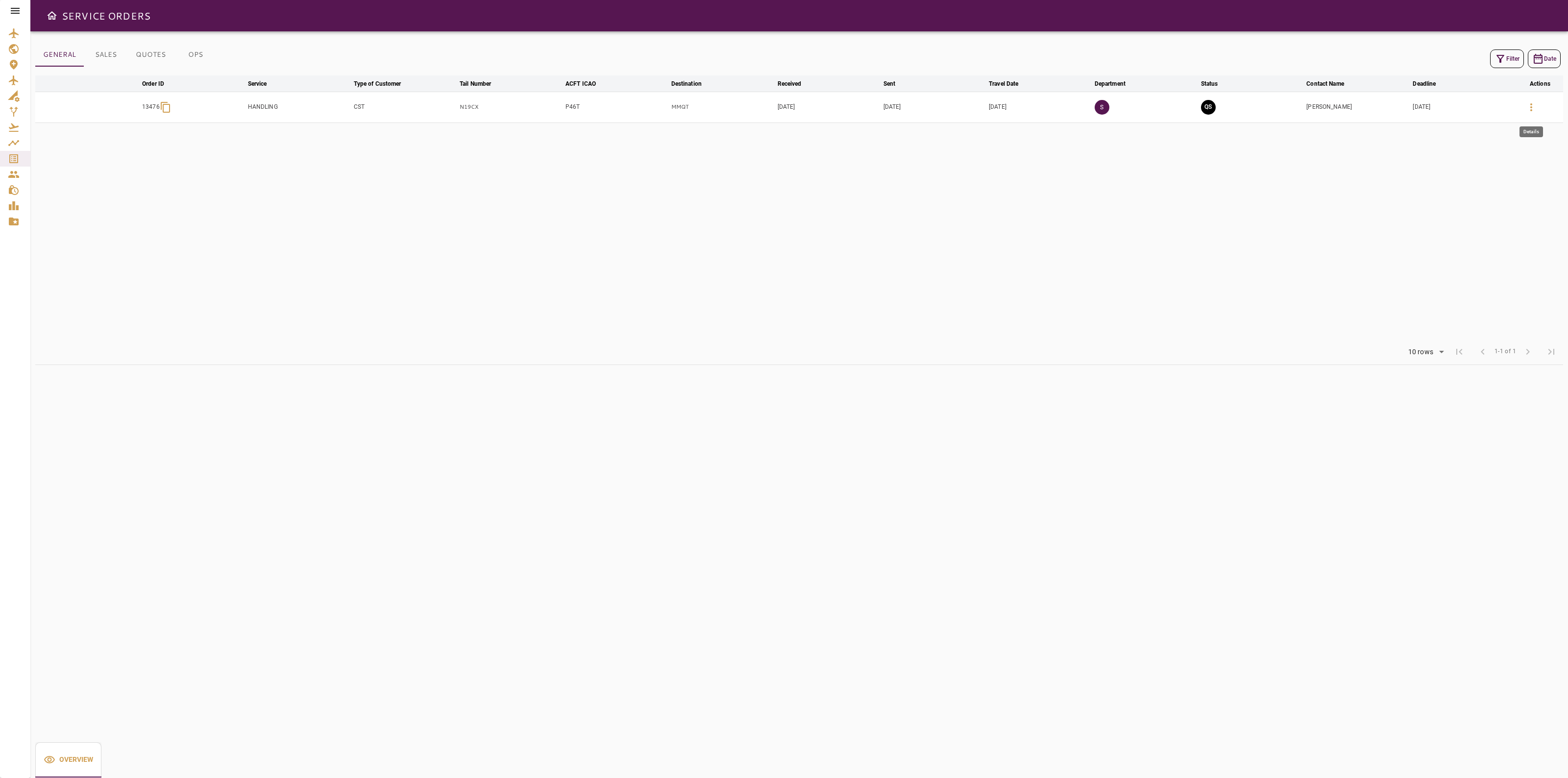
click at [1523, 104] on button "button" at bounding box center [1530, 106] width 23 height 23
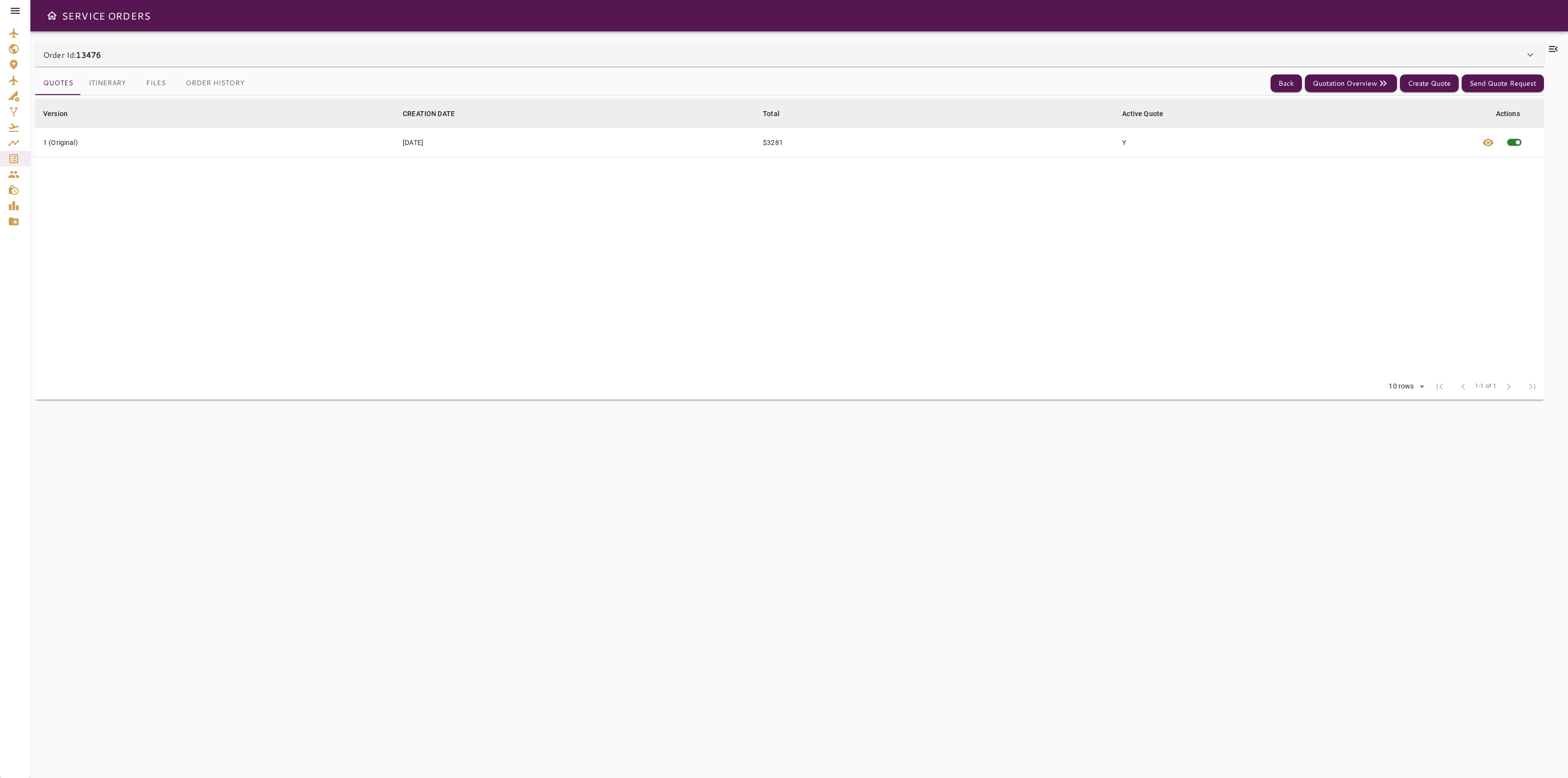
click at [1448, 45] on div "Order Id: 13476" at bounding box center [790, 55] width 1509 height 23
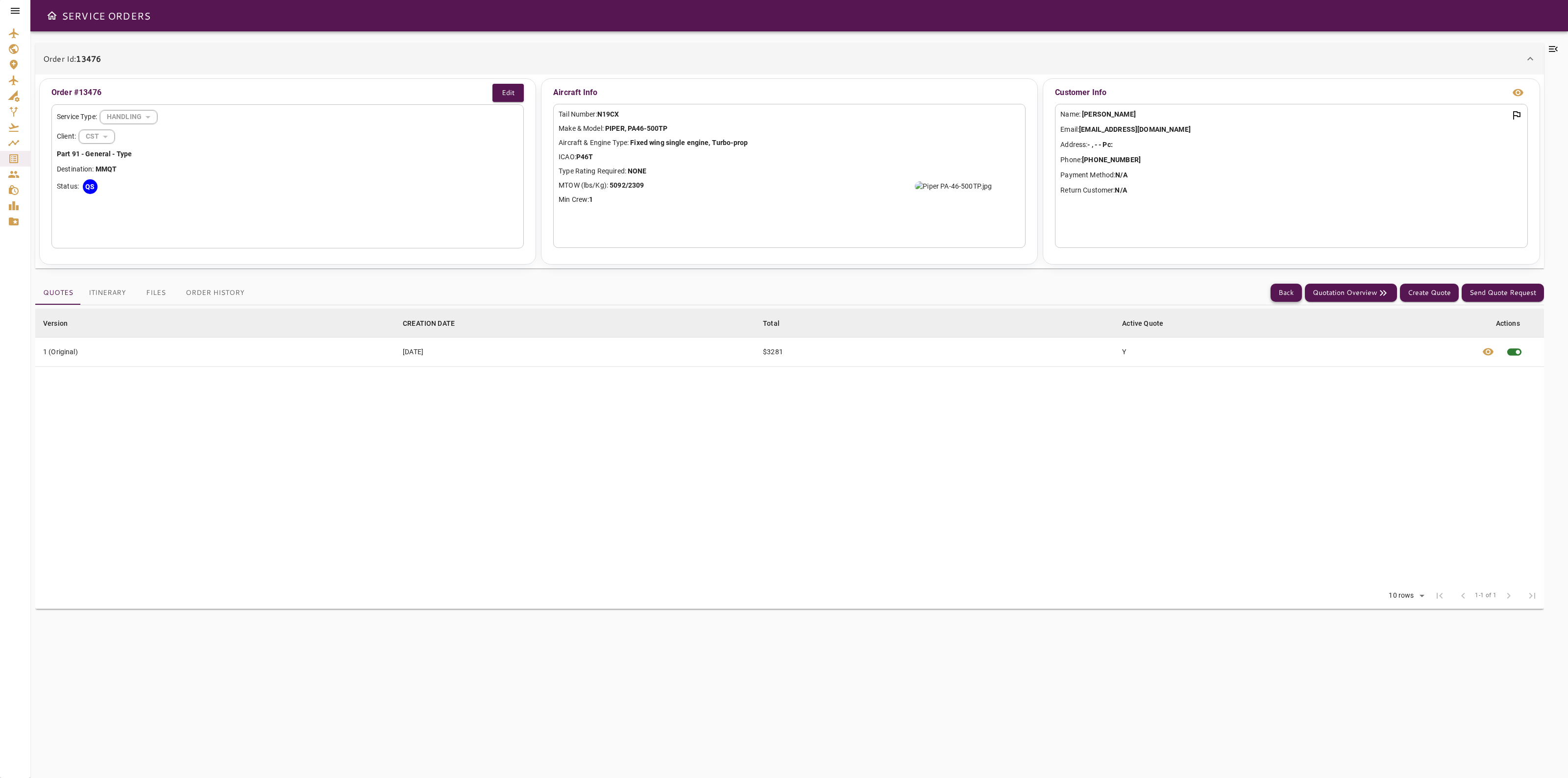
click at [1279, 296] on button "Back" at bounding box center [1286, 293] width 31 height 18
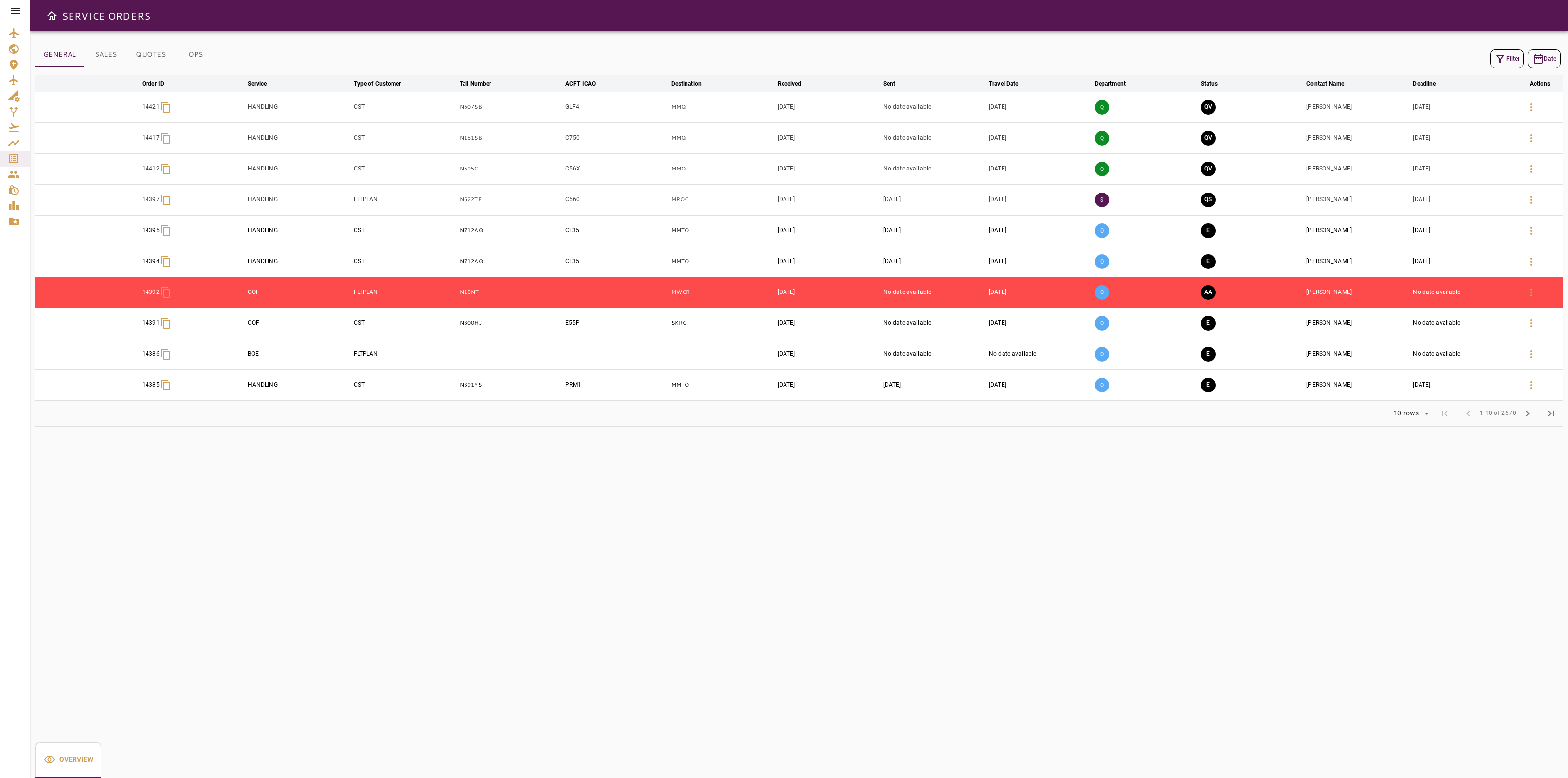
click at [1501, 56] on icon "button" at bounding box center [1500, 58] width 12 height 12
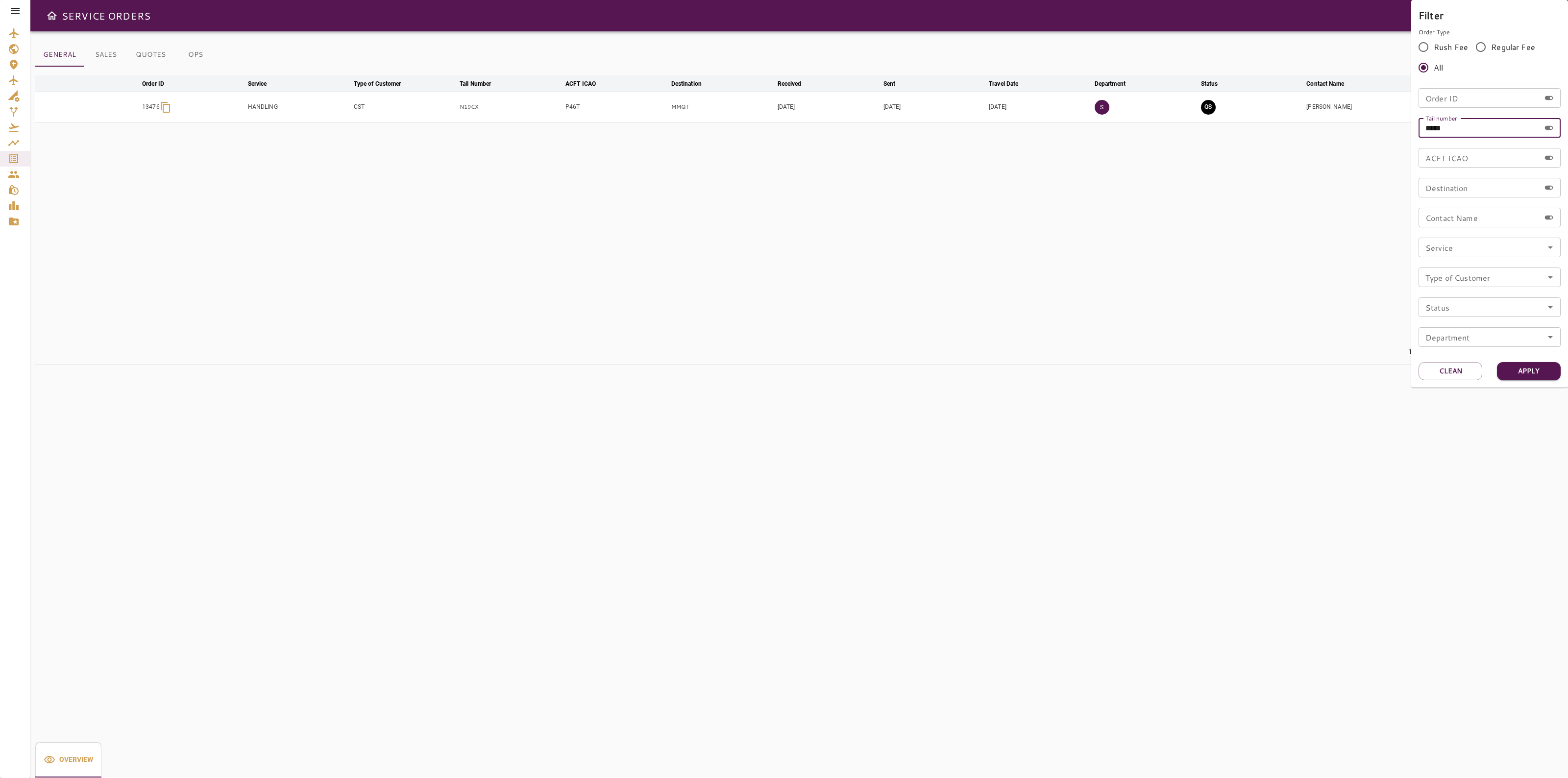
drag, startPoint x: 1477, startPoint y: 135, endPoint x: 1338, endPoint y: 154, distance: 140.3
click at [1308, 130] on div "Filter Order Type Rush Fee Regular Fee All Order ID Order ID Tail number ***** …" at bounding box center [784, 389] width 1568 height 778
paste input "*"
type input "******"
click at [1525, 370] on button "Apply" at bounding box center [1528, 371] width 64 height 18
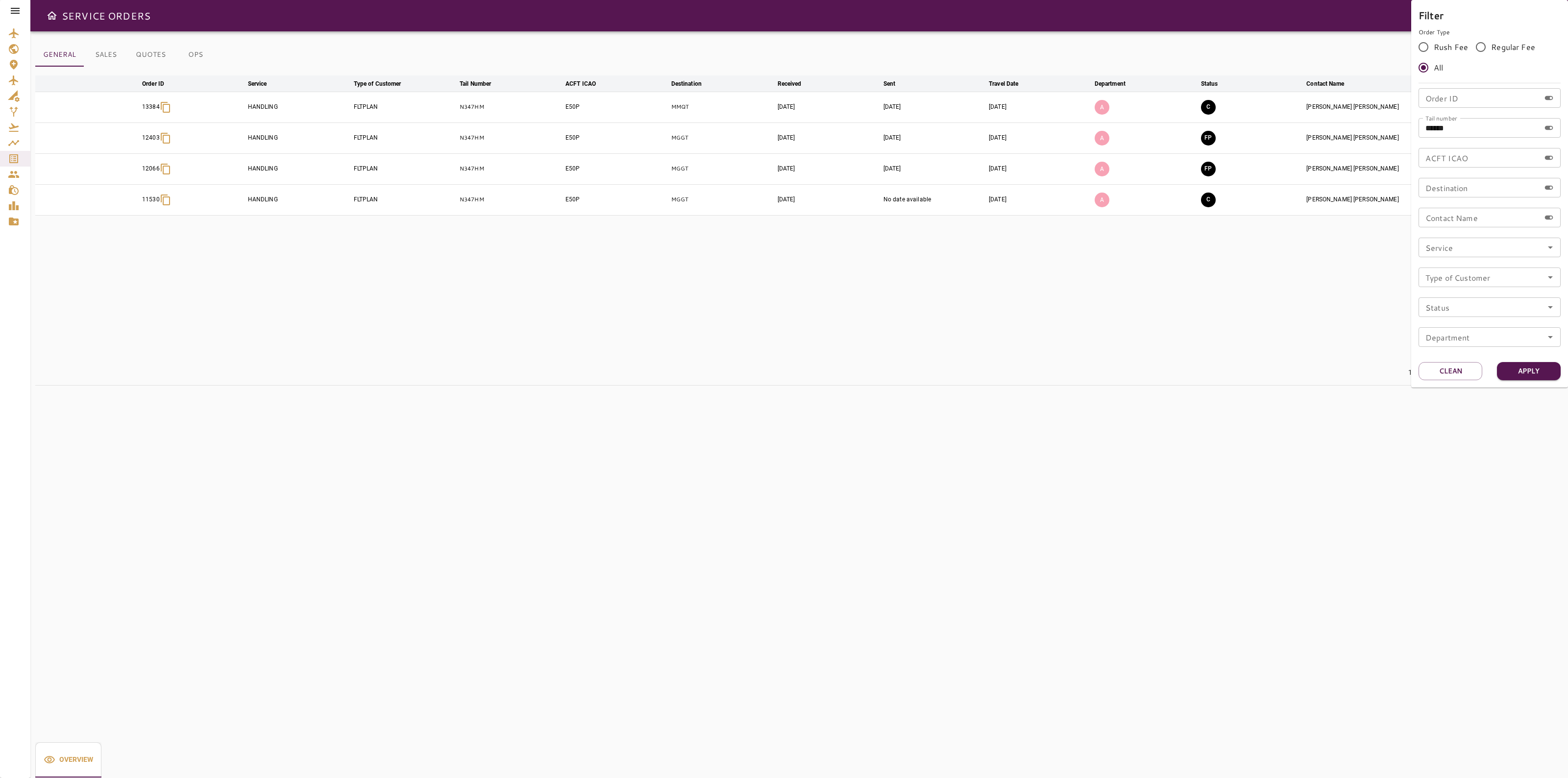
click at [474, 108] on div at bounding box center [784, 389] width 1568 height 778
click at [471, 105] on p "N347HM" at bounding box center [510, 106] width 102 height 8
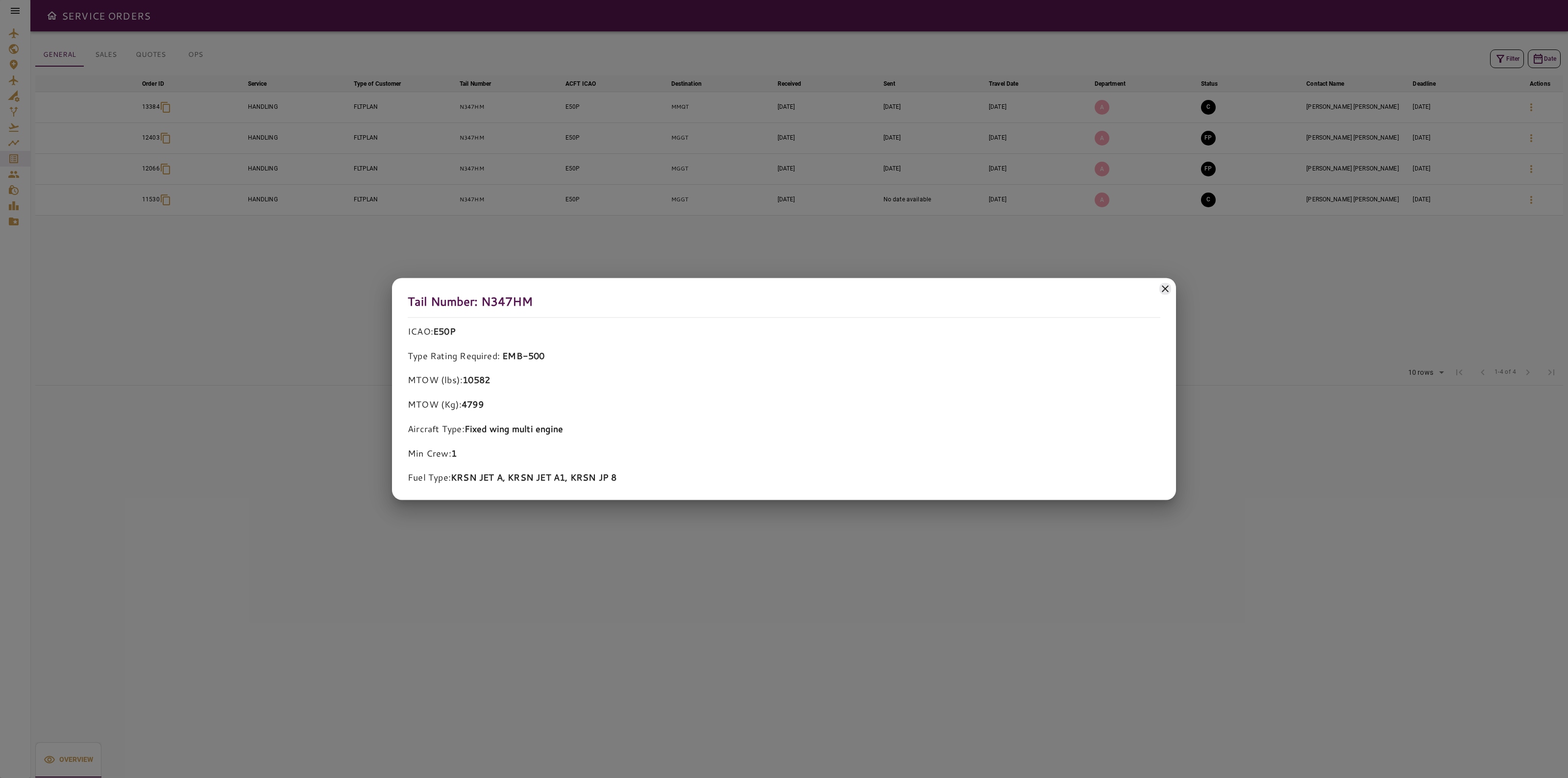
click at [1162, 285] on icon at bounding box center [1165, 288] width 12 height 12
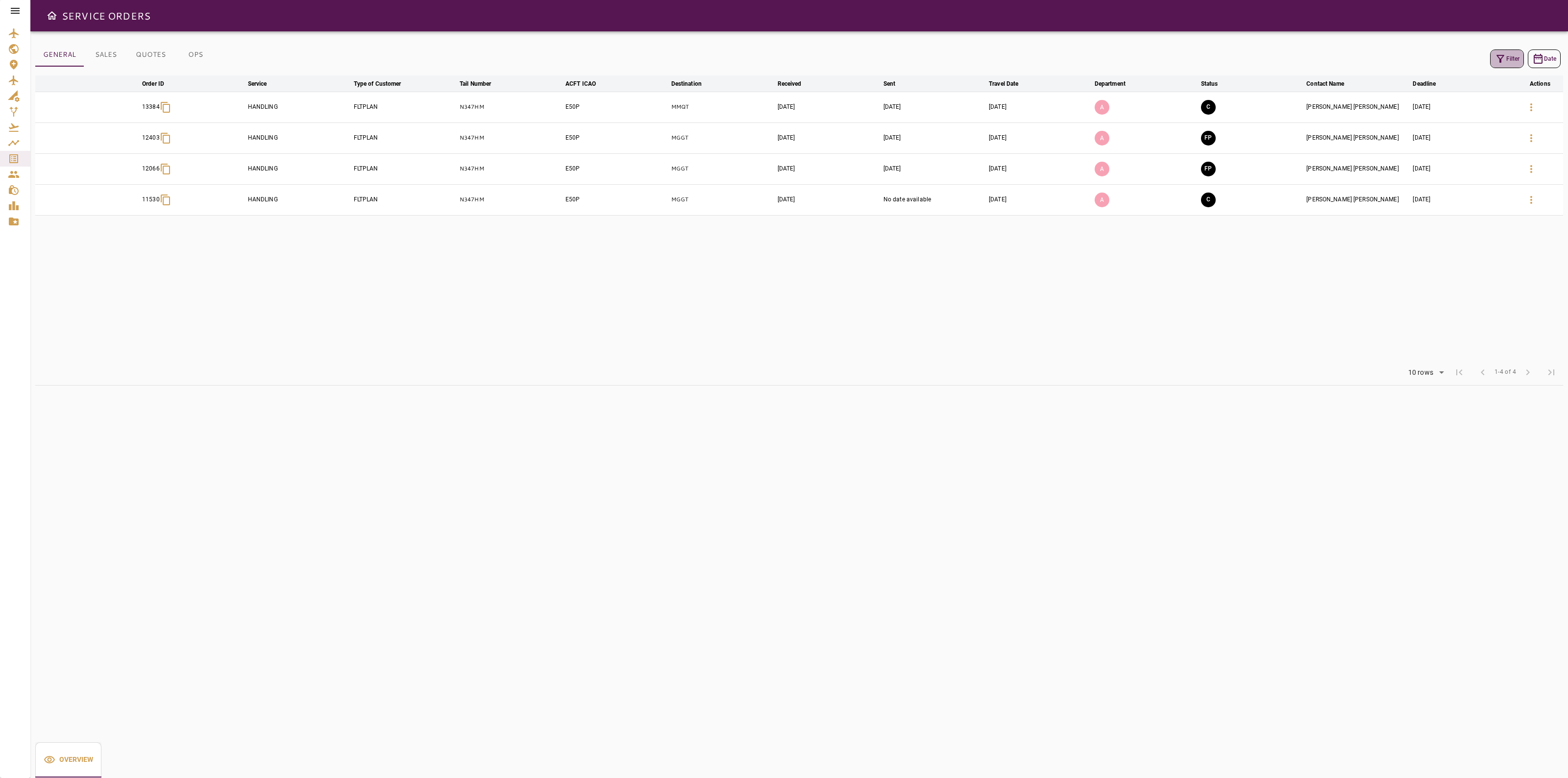
click at [1508, 56] on button "Filter" at bounding box center [1506, 59] width 34 height 18
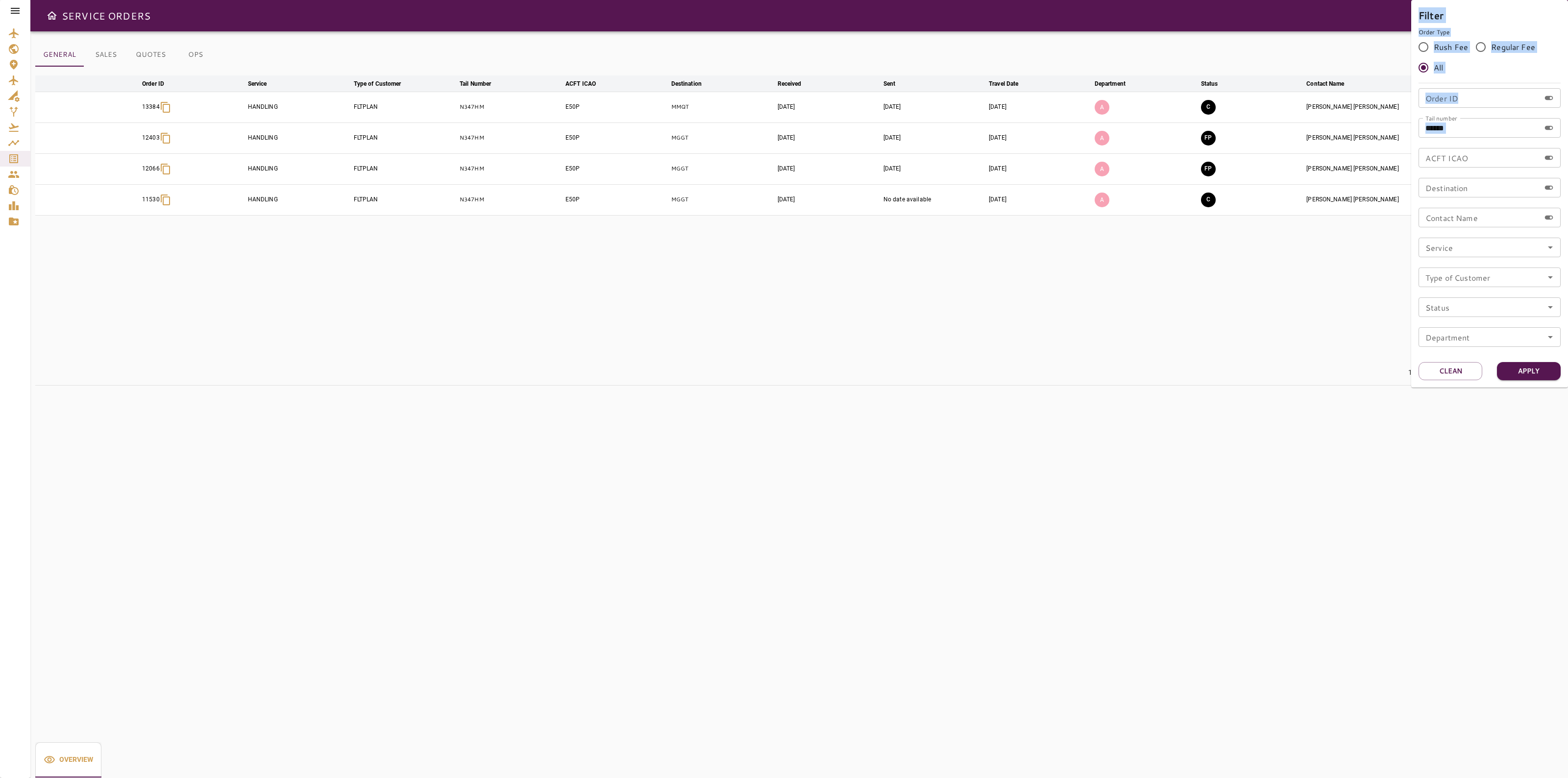
drag, startPoint x: 1471, startPoint y: 138, endPoint x: 1403, endPoint y: 151, distance: 69.2
click at [1403, 151] on div "Filter Order Type Rush Fee Regular Fee All Order ID Order ID Tail number ******…" at bounding box center [784, 389] width 1568 height 778
click at [1461, 135] on input "******" at bounding box center [1478, 128] width 121 height 19
click at [1456, 128] on input "******" at bounding box center [1478, 128] width 121 height 19
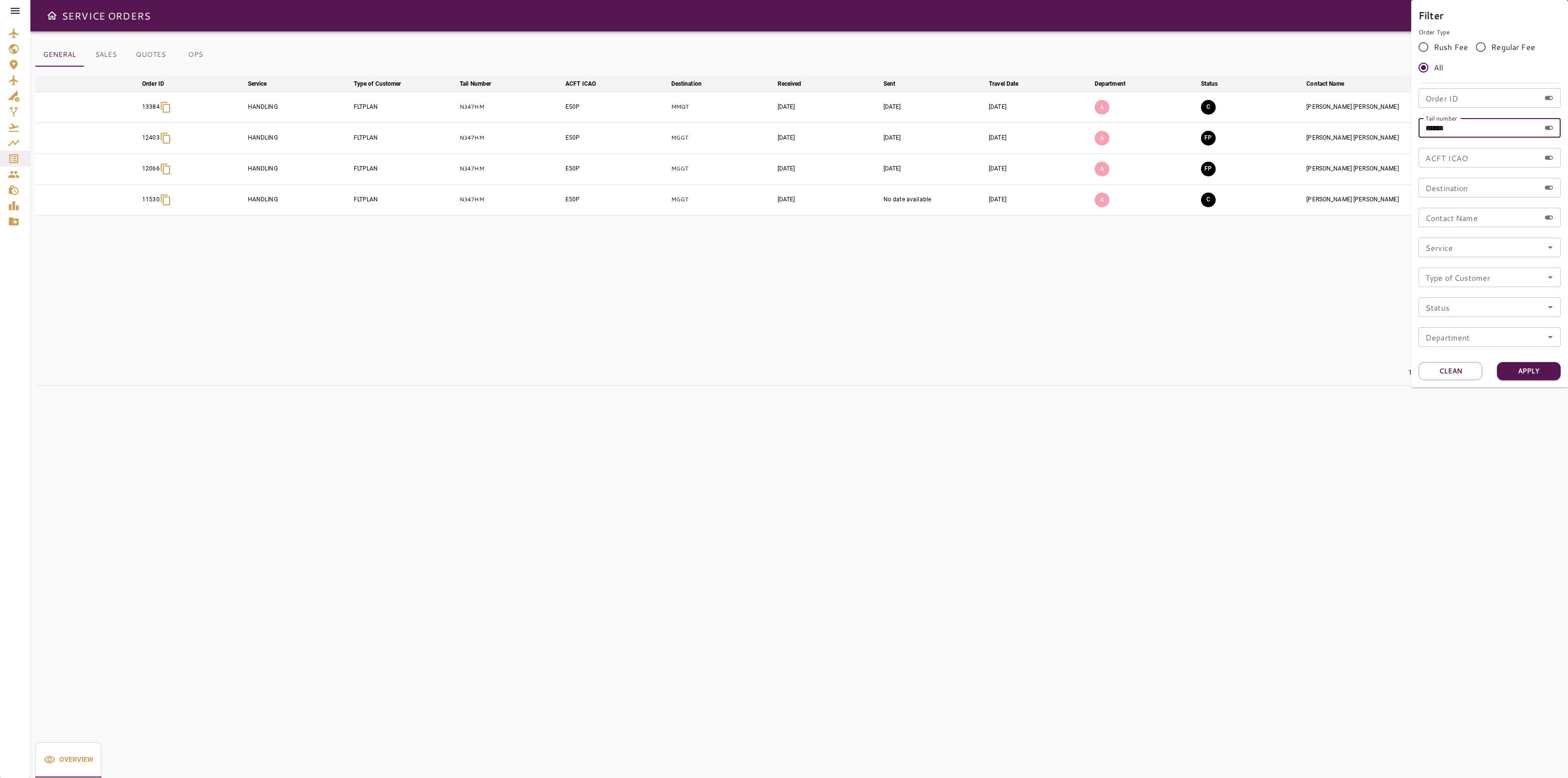
paste input "text"
type input "******"
click at [1525, 366] on button "Apply" at bounding box center [1528, 371] width 64 height 18
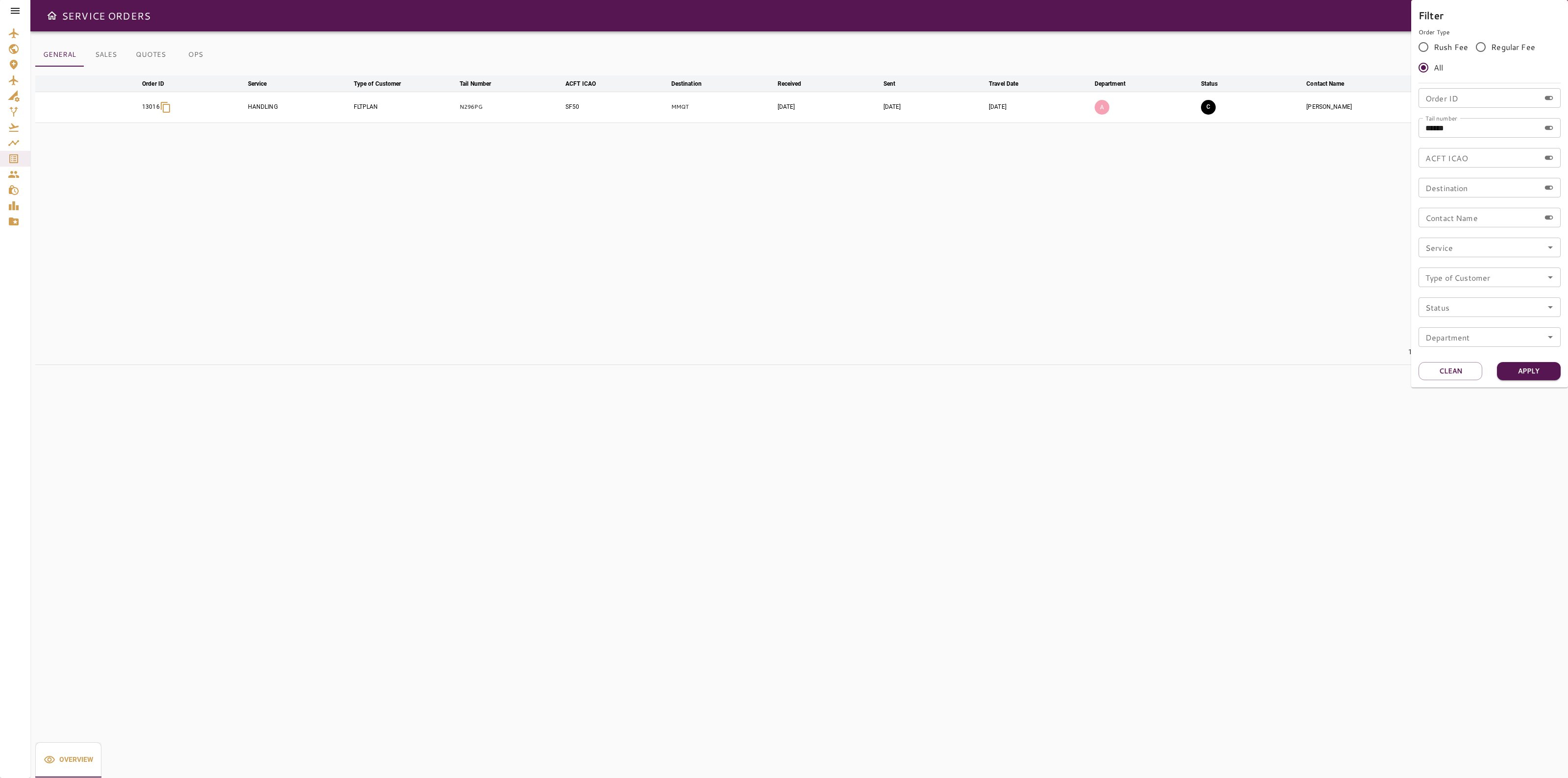
click at [569, 202] on div at bounding box center [784, 389] width 1568 height 778
click at [461, 109] on p "N296PG" at bounding box center [510, 106] width 102 height 8
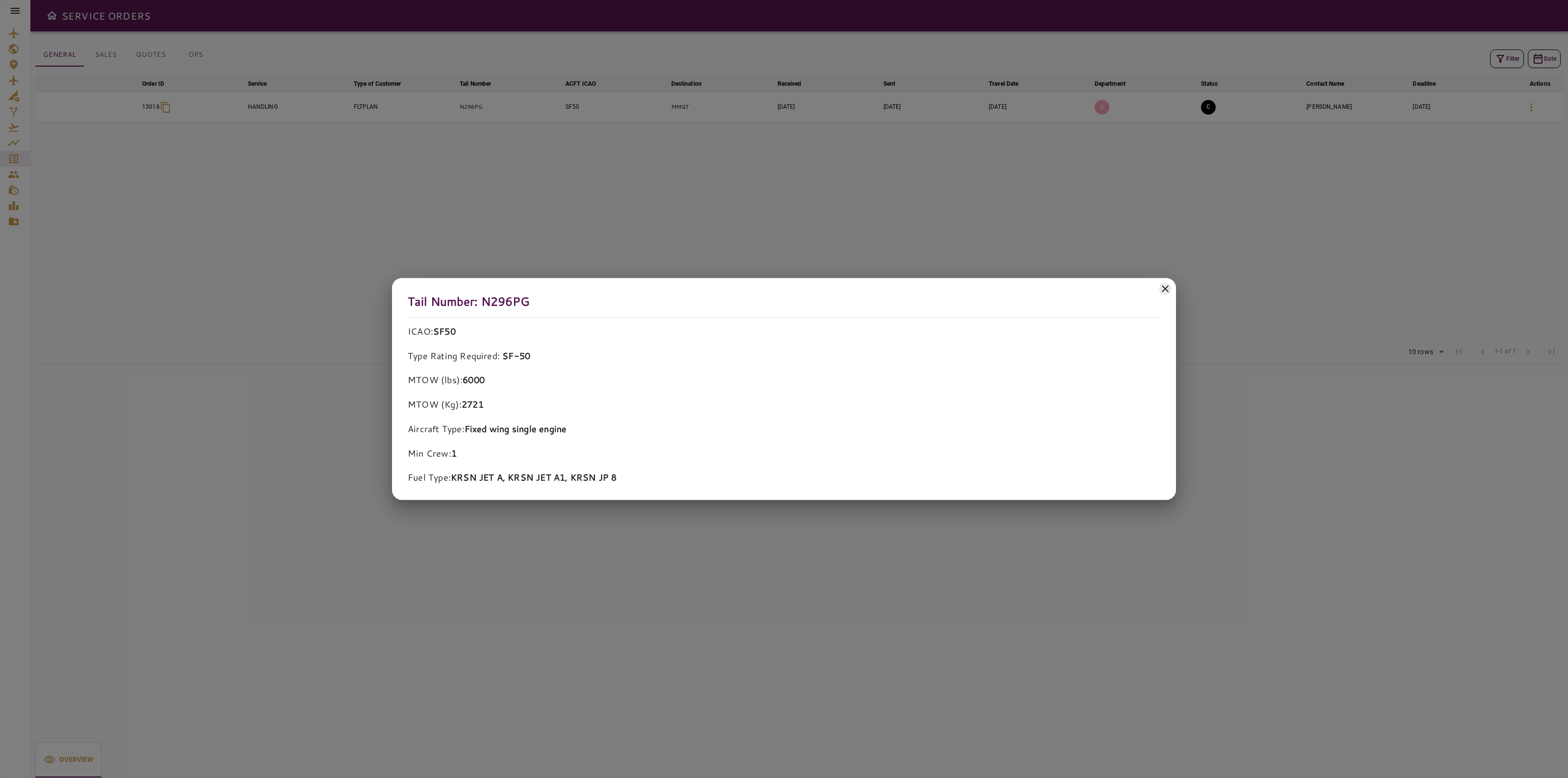
click at [1164, 286] on icon at bounding box center [1165, 288] width 12 height 12
